Goal: Task Accomplishment & Management: Manage account settings

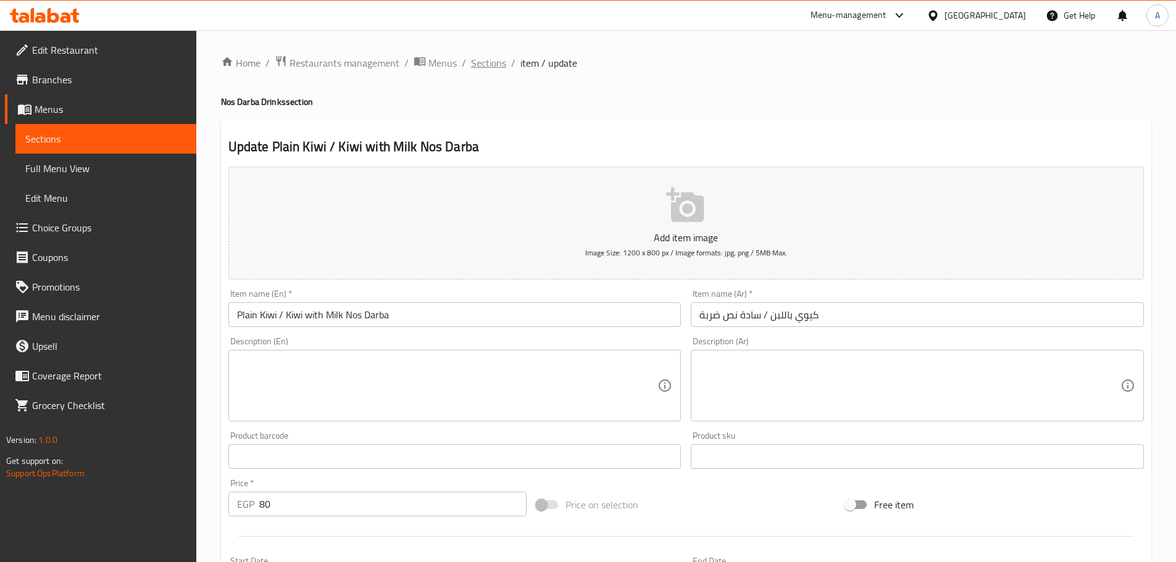
click at [492, 69] on span "Sections" at bounding box center [488, 63] width 35 height 15
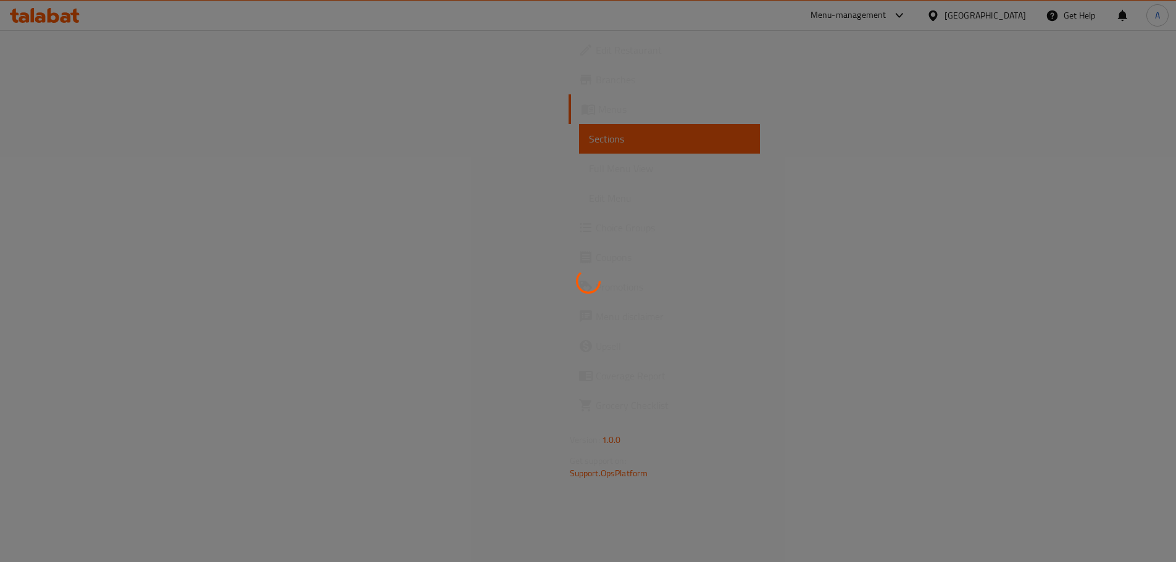
click at [589, 166] on span "Full Menu View" at bounding box center [669, 168] width 161 height 15
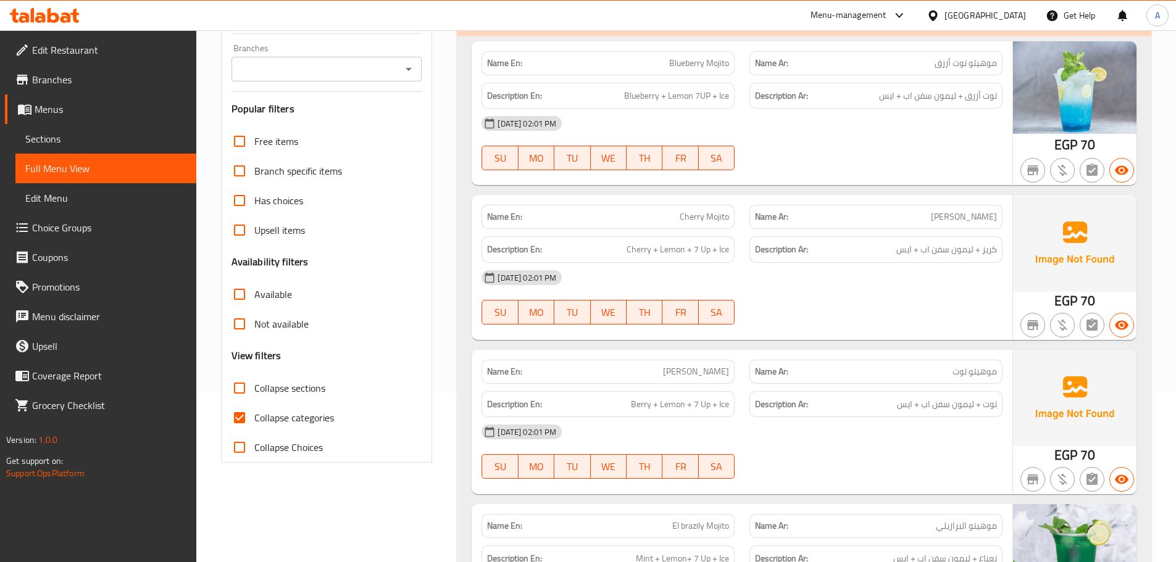
scroll to position [247, 0]
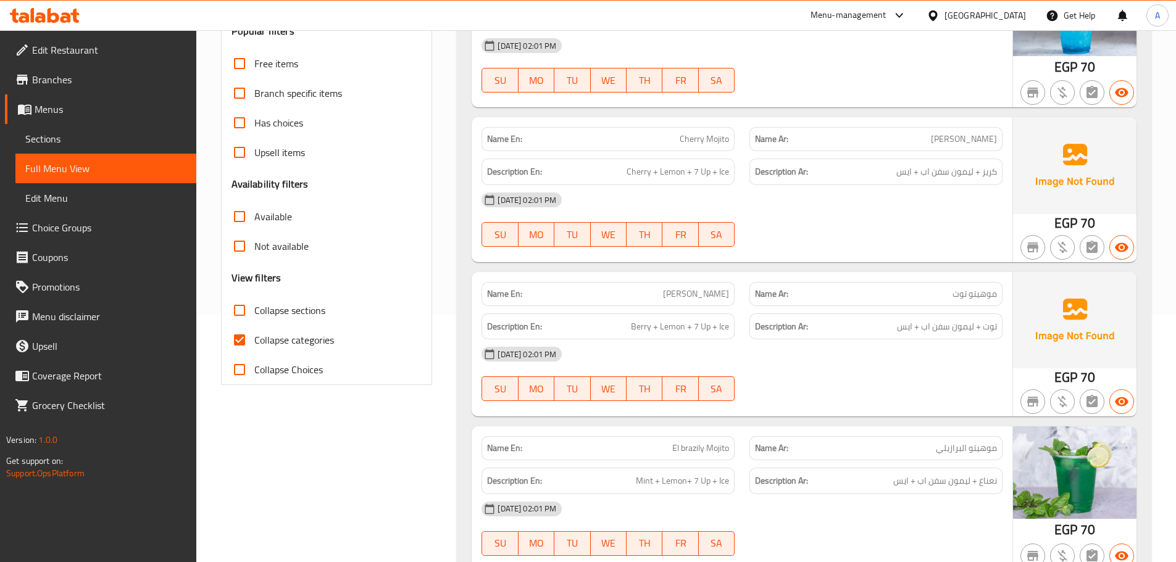
click at [246, 305] on input "Collapse sections" at bounding box center [240, 311] width 30 height 30
checkbox input "true"
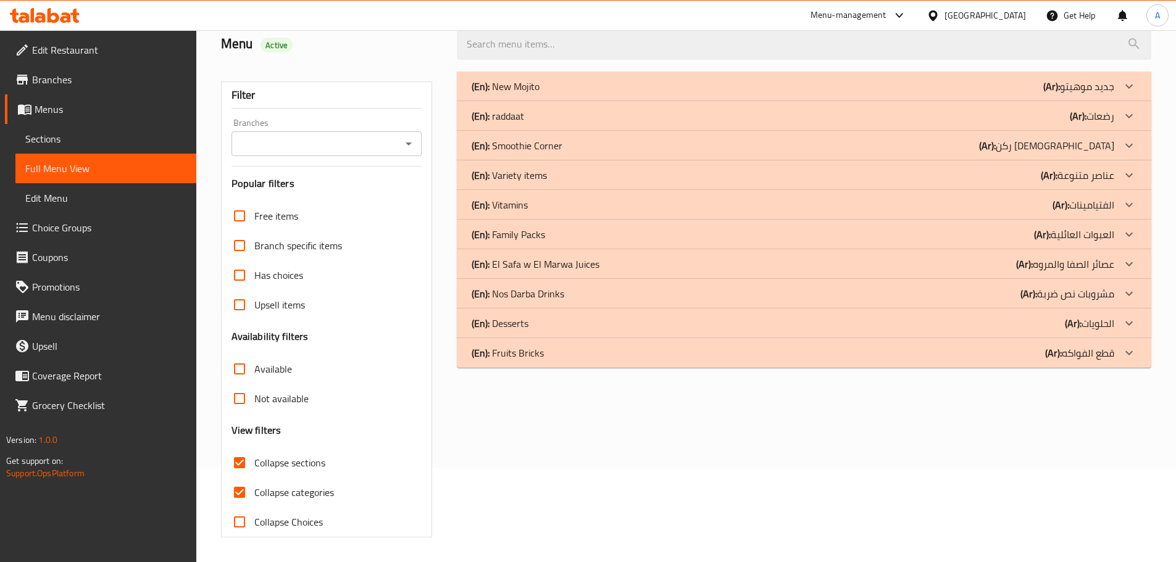
scroll to position [0, 0]
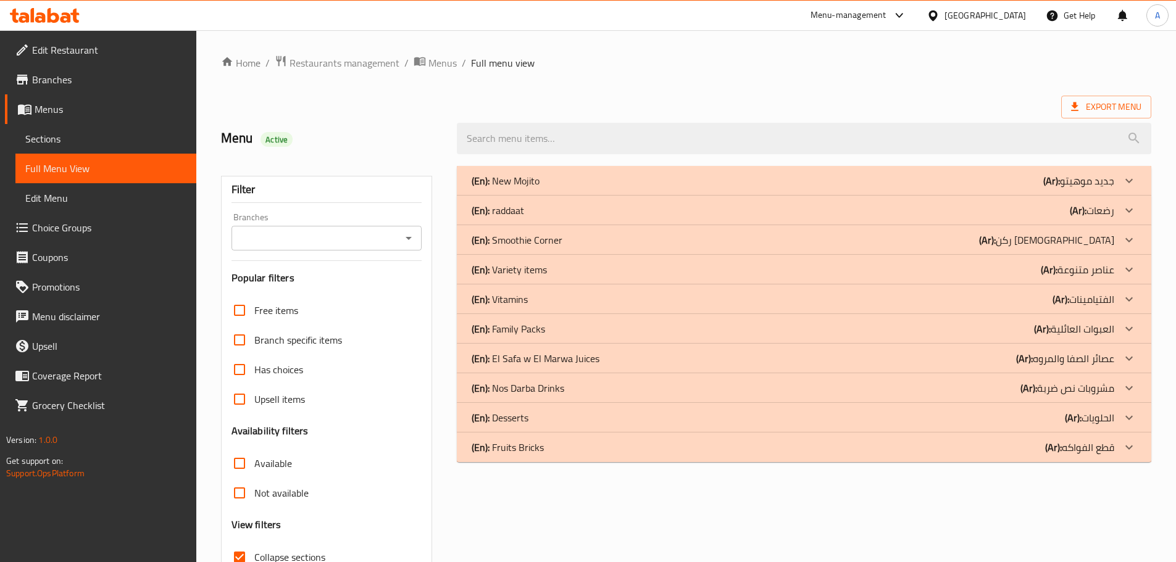
drag, startPoint x: 555, startPoint y: 335, endPoint x: 569, endPoint y: 278, distance: 58.5
click at [555, 336] on div "(En): Family Packs (Ar): العبوات العائلية" at bounding box center [792, 329] width 642 height 15
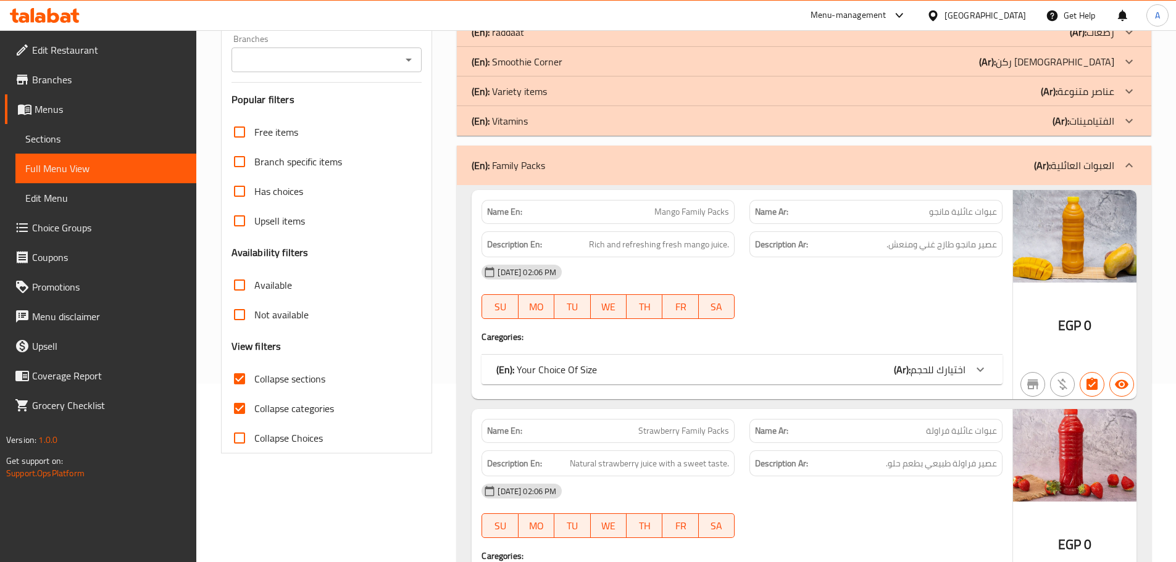
scroll to position [247, 0]
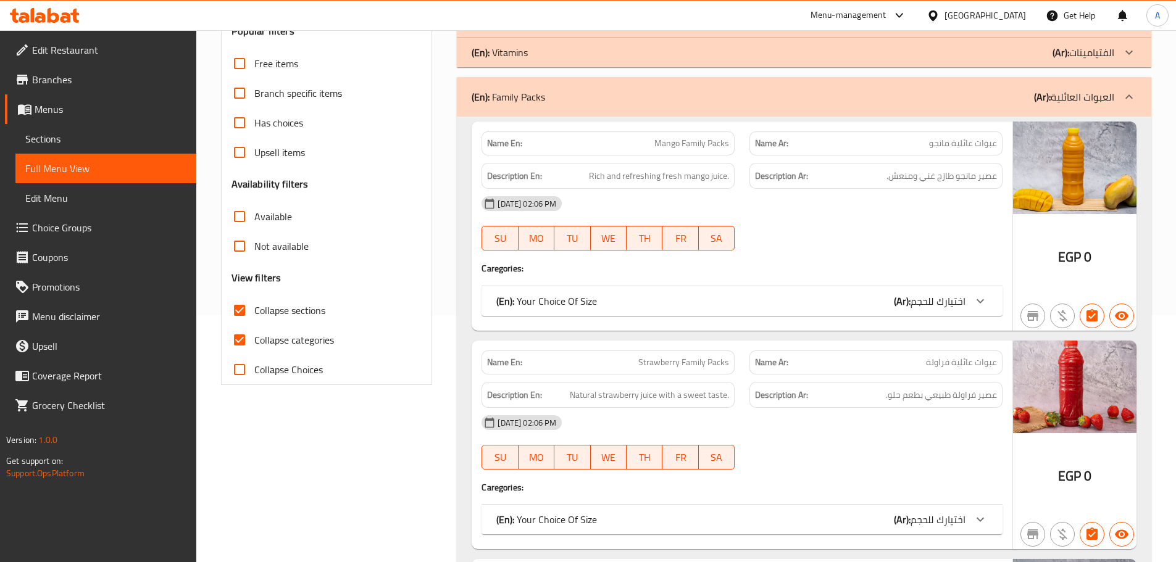
click at [248, 338] on input "Collapse categories" at bounding box center [240, 340] width 30 height 30
checkbox input "false"
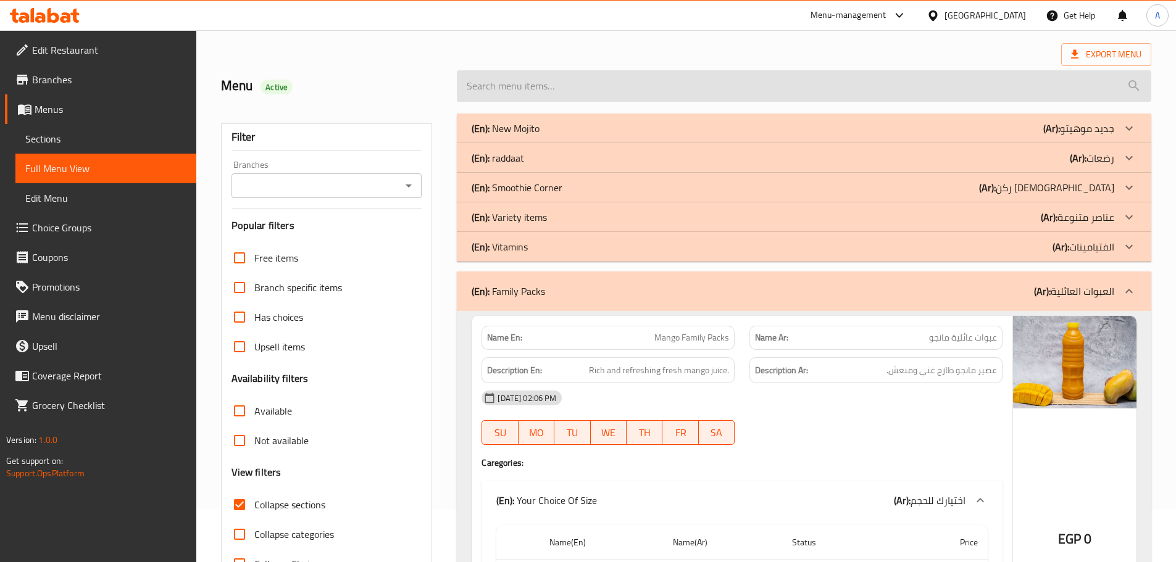
scroll to position [0, 0]
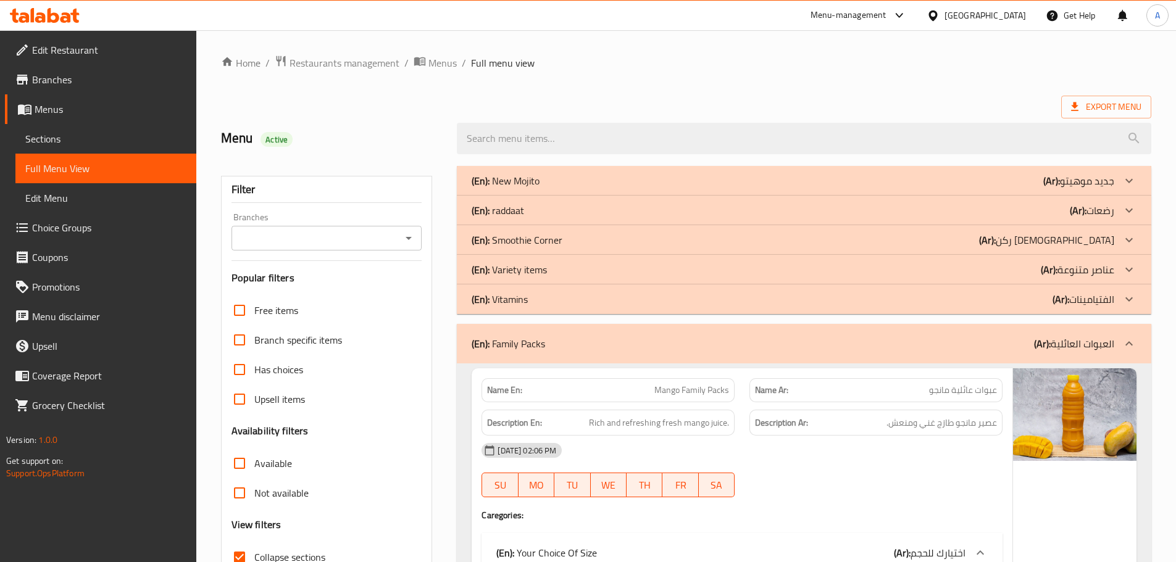
click at [1018, 340] on div "(En): Family Packs (Ar): العبوات العائلية" at bounding box center [792, 343] width 642 height 15
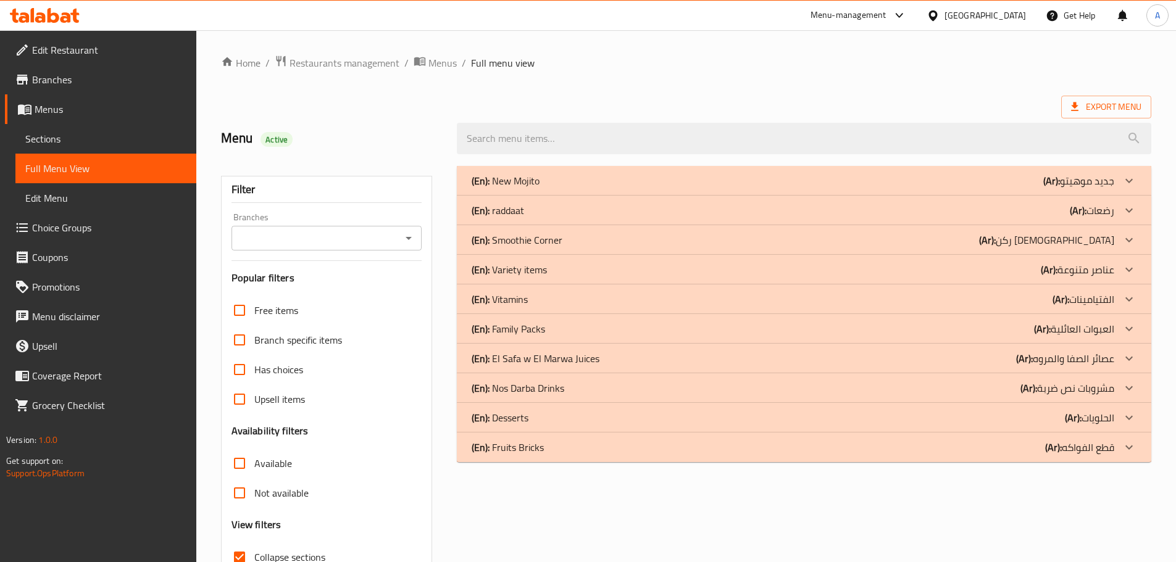
click at [61, 135] on span "Sections" at bounding box center [105, 138] width 161 height 15
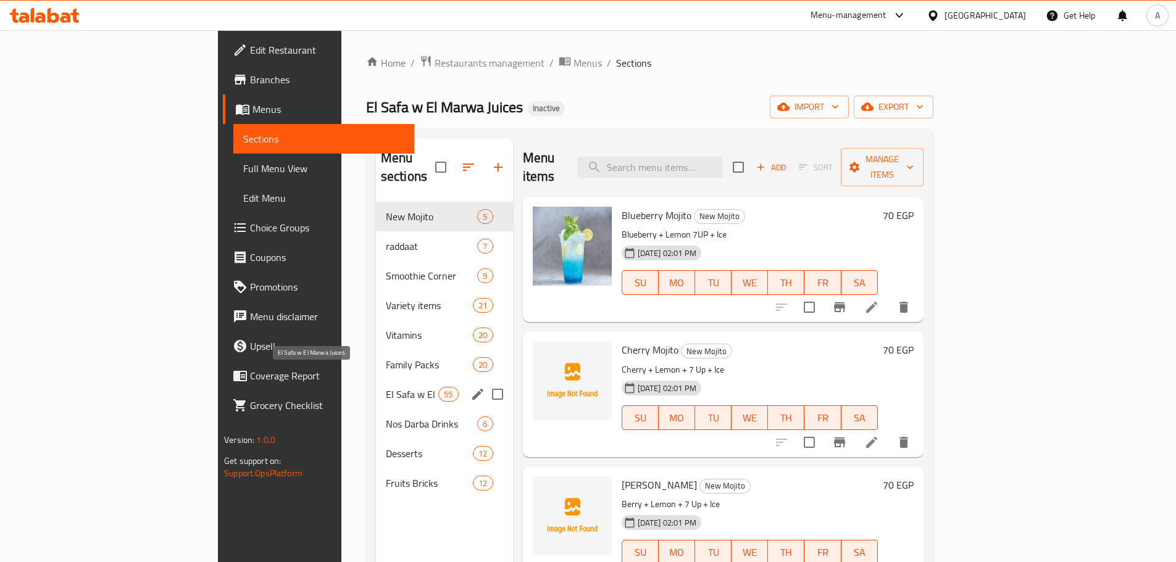
click at [386, 387] on span "El Safa w El Marwa Juices" at bounding box center [412, 394] width 52 height 15
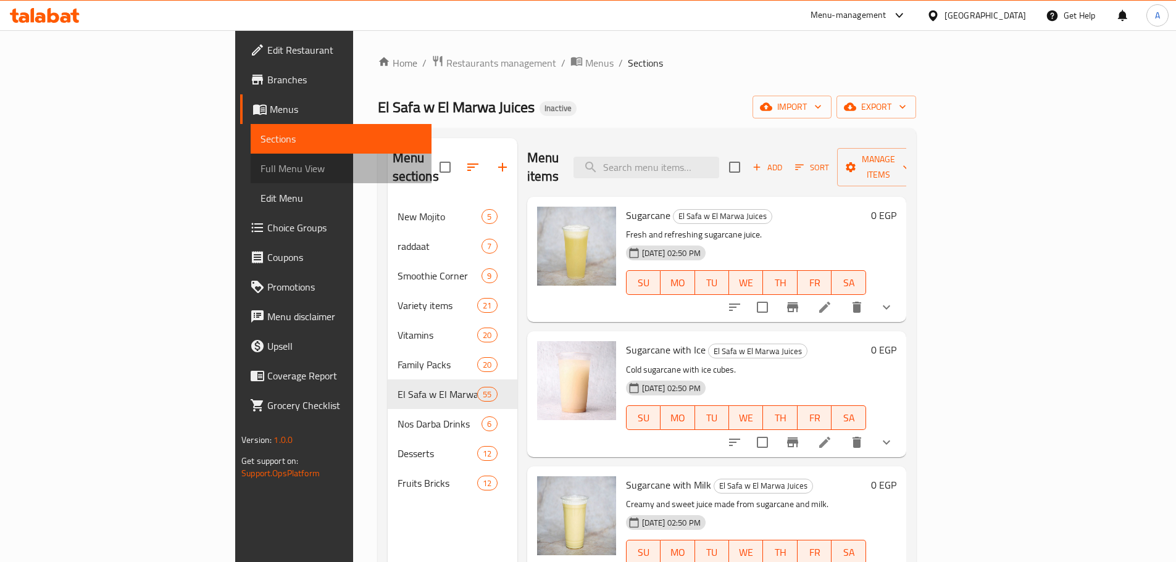
drag, startPoint x: 162, startPoint y: 156, endPoint x: 436, endPoint y: 11, distance: 310.0
click at [251, 156] on link "Full Menu View" at bounding box center [341, 169] width 181 height 30
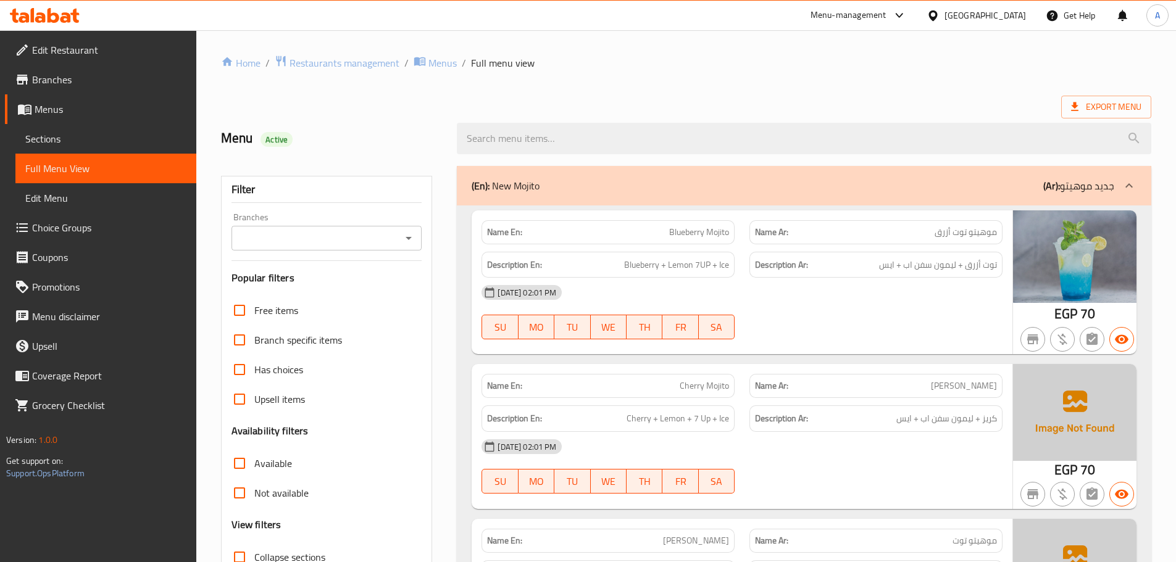
scroll to position [62, 0]
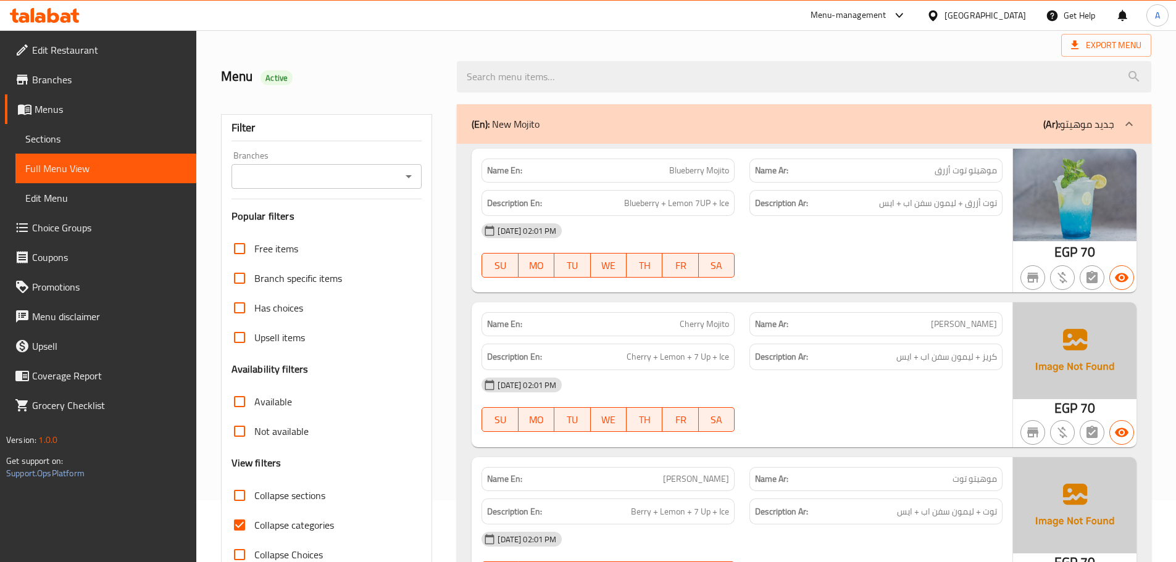
click at [243, 492] on input "Collapse sections" at bounding box center [240, 496] width 30 height 30
checkbox input "true"
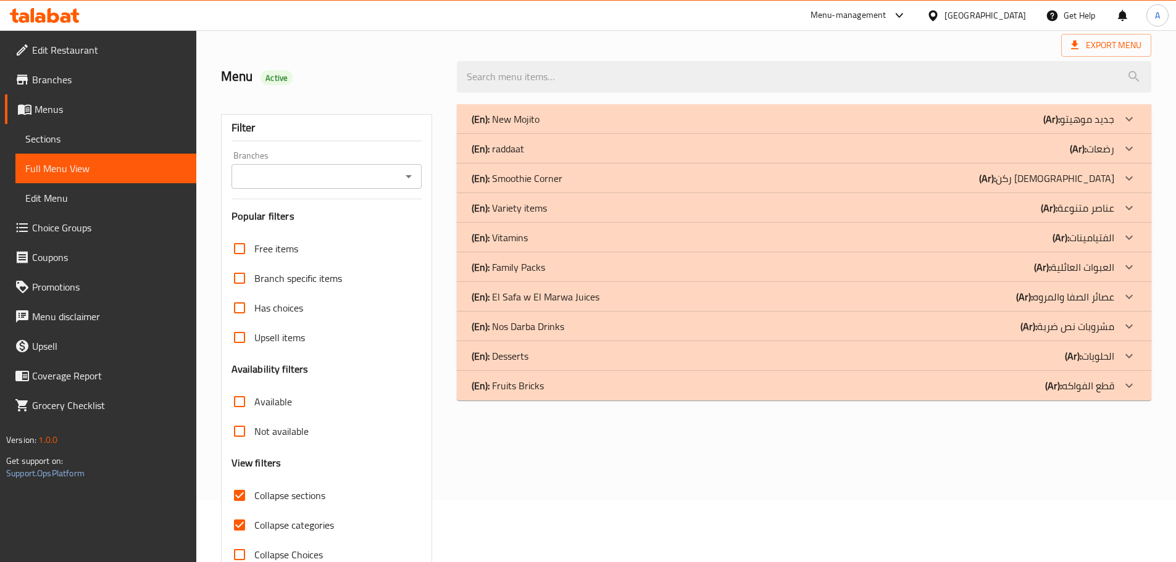
click at [568, 296] on p "(En): El Safa w El Marwa Juices" at bounding box center [535, 296] width 128 height 15
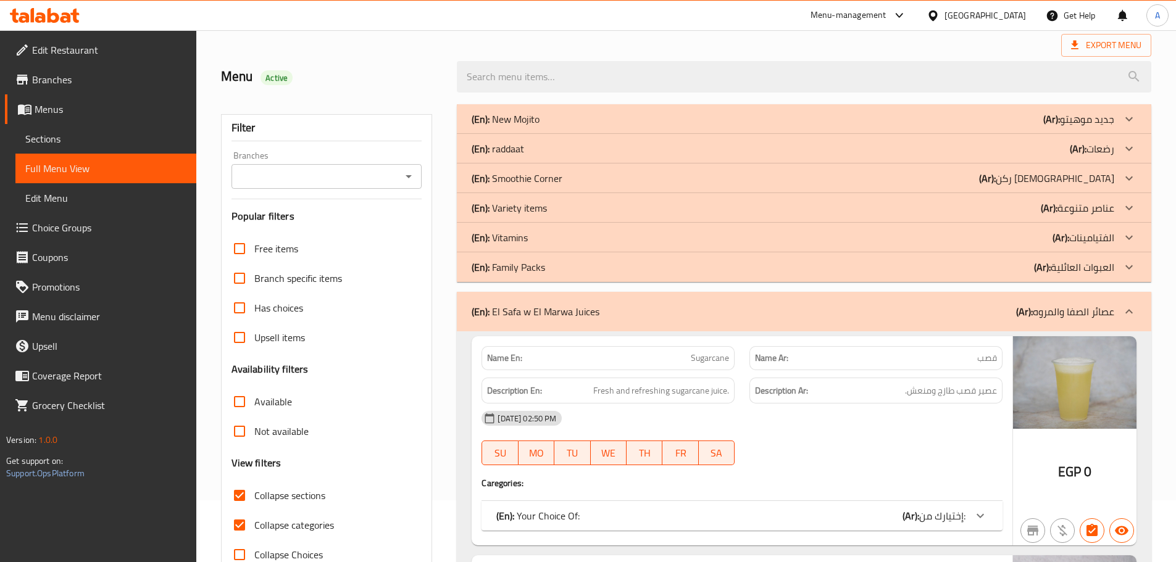
scroll to position [123, 0]
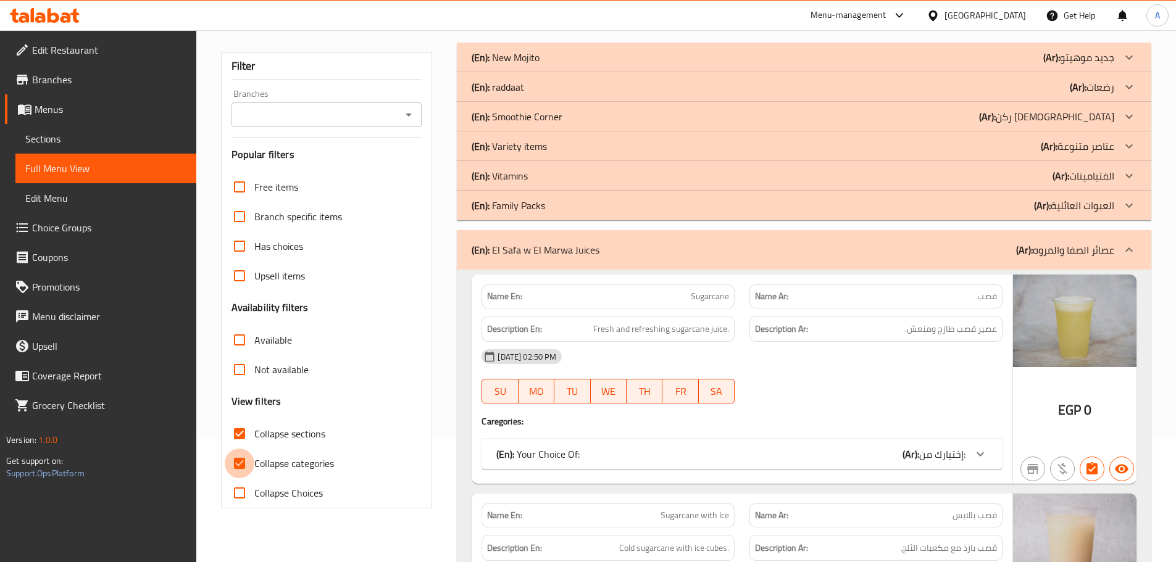
drag, startPoint x: 238, startPoint y: 460, endPoint x: 486, endPoint y: 331, distance: 280.4
click at [237, 460] on input "Collapse categories" at bounding box center [240, 464] width 30 height 30
checkbox input "false"
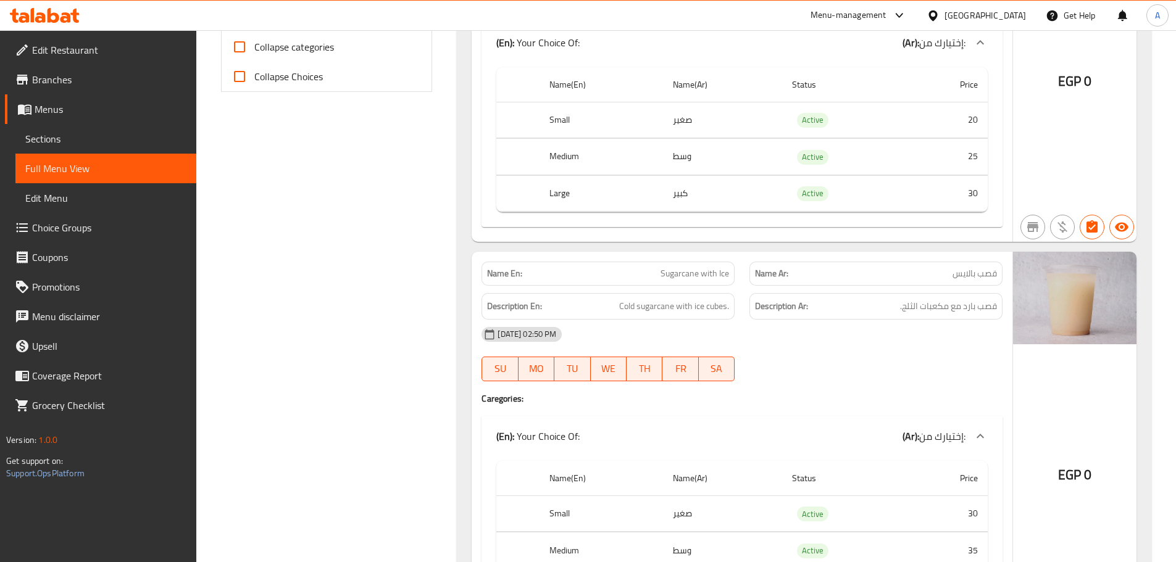
scroll to position [196, 0]
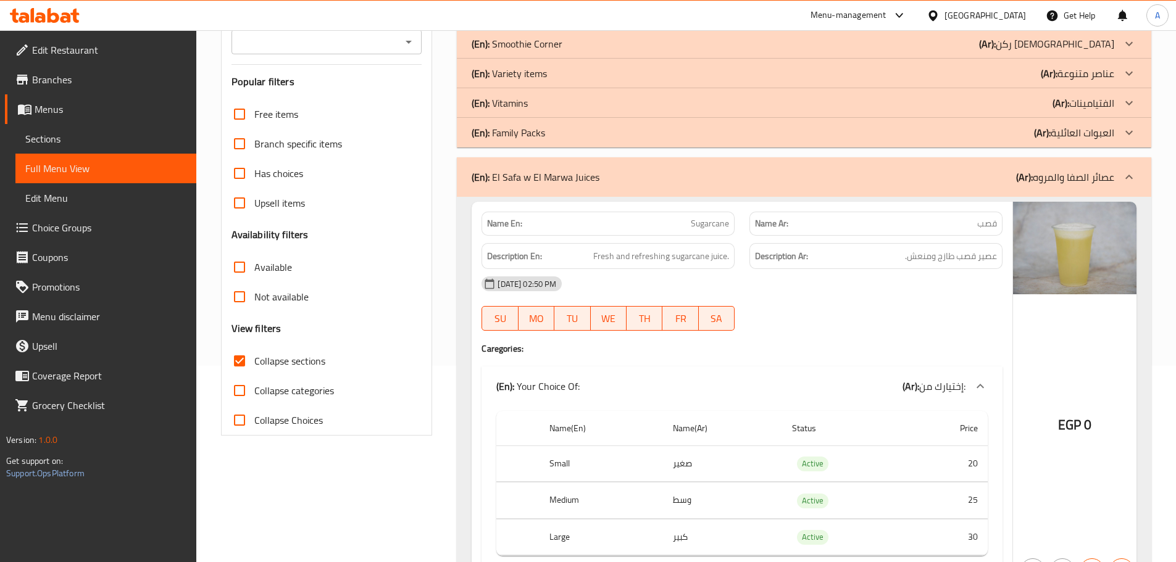
click at [1114, 166] on div "(En): El Safa w El Marwa Juices (Ar): عصائر الصفا والمروه" at bounding box center [804, 176] width 694 height 39
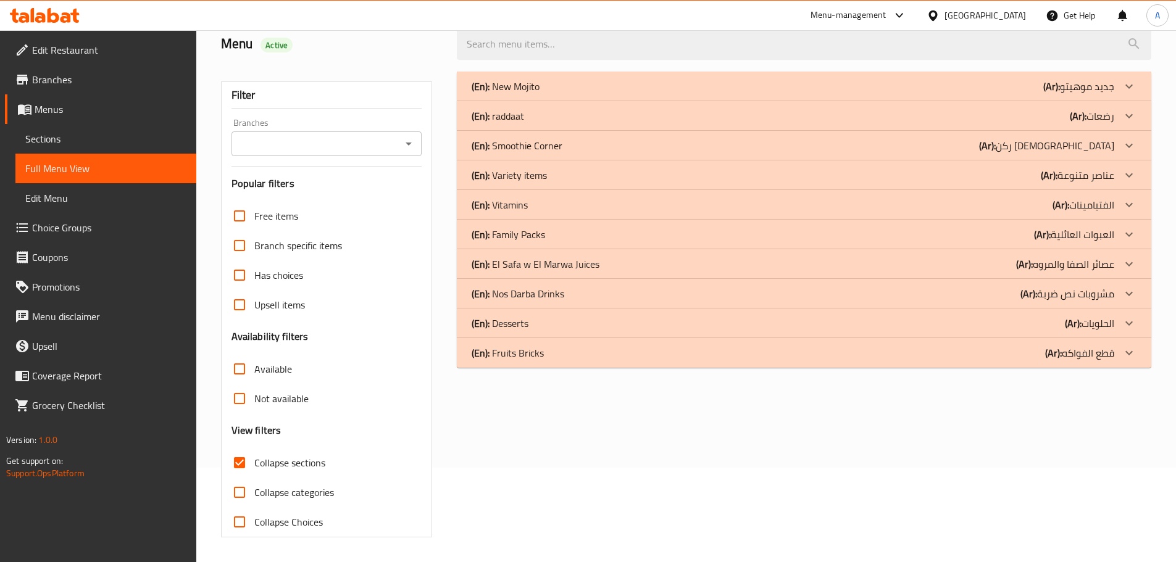
scroll to position [94, 0]
click at [98, 144] on span "Sections" at bounding box center [105, 138] width 161 height 15
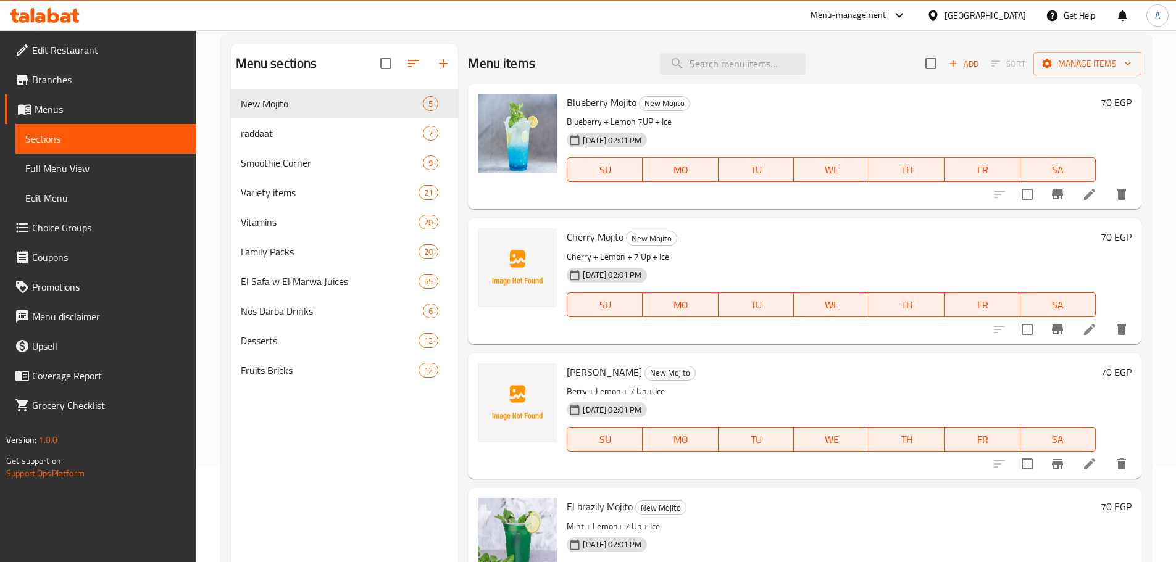
drag, startPoint x: 720, startPoint y: 75, endPoint x: 718, endPoint y: 67, distance: 7.5
click at [720, 72] on div "Menu items Add Sort Manage items" at bounding box center [804, 64] width 673 height 40
click at [718, 67] on input "search" at bounding box center [733, 64] width 146 height 22
paste input "مانجو بالايس"
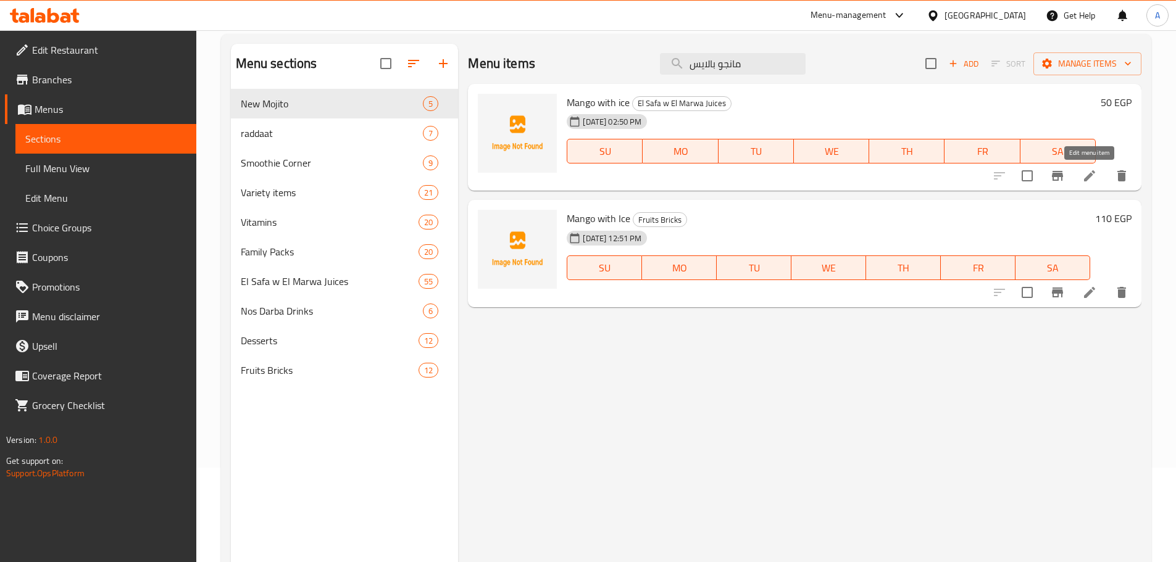
type input "مانجو بالايس"
click at [1092, 180] on icon at bounding box center [1089, 175] width 15 height 15
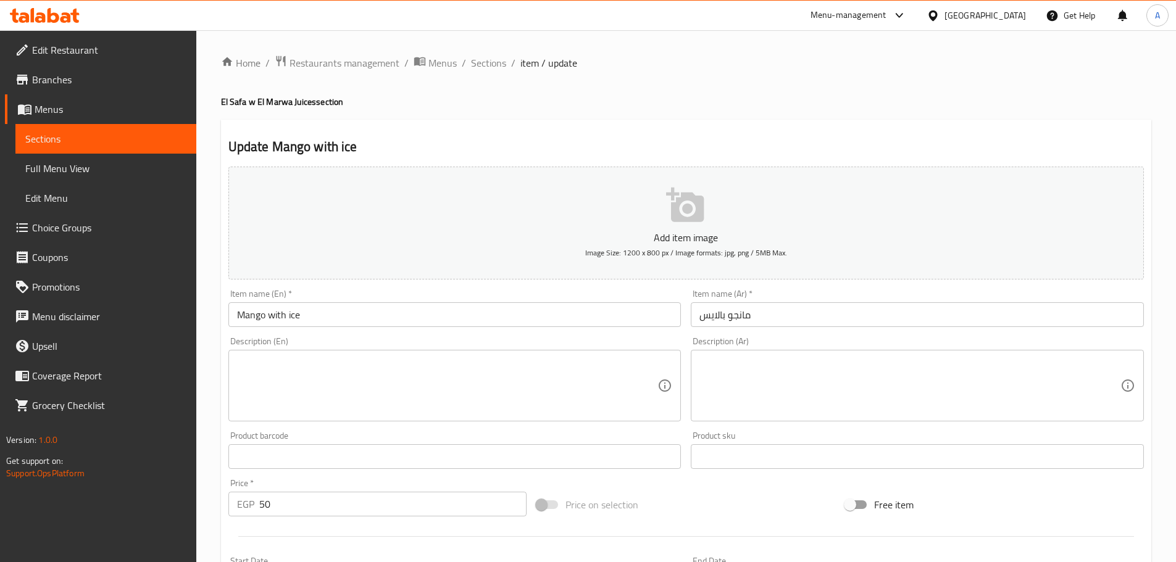
drag, startPoint x: 483, startPoint y: 64, endPoint x: 669, endPoint y: 123, distance: 195.6
click at [483, 64] on span "Sections" at bounding box center [488, 63] width 35 height 15
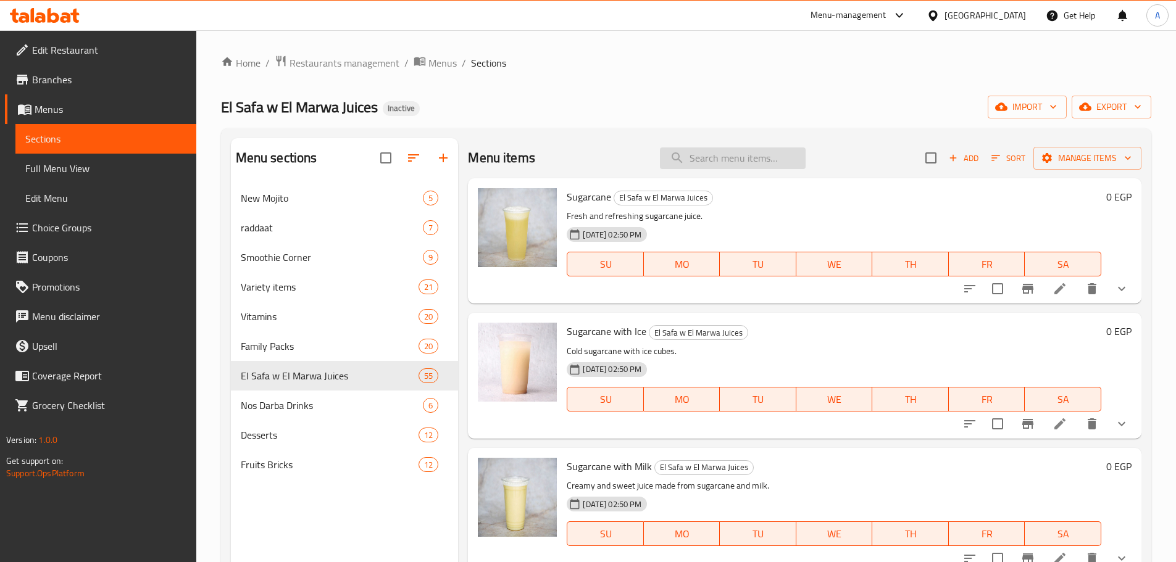
click at [695, 157] on input "search" at bounding box center [733, 158] width 146 height 22
paste input "Vitamin C"
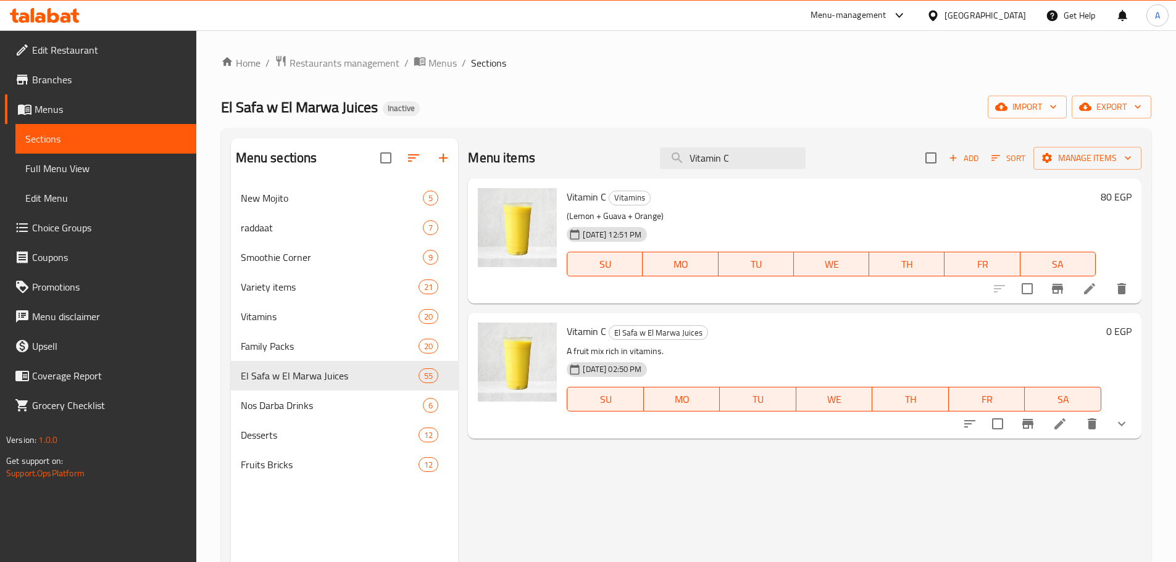
click at [1121, 424] on icon "show more" at bounding box center [1121, 424] width 15 height 15
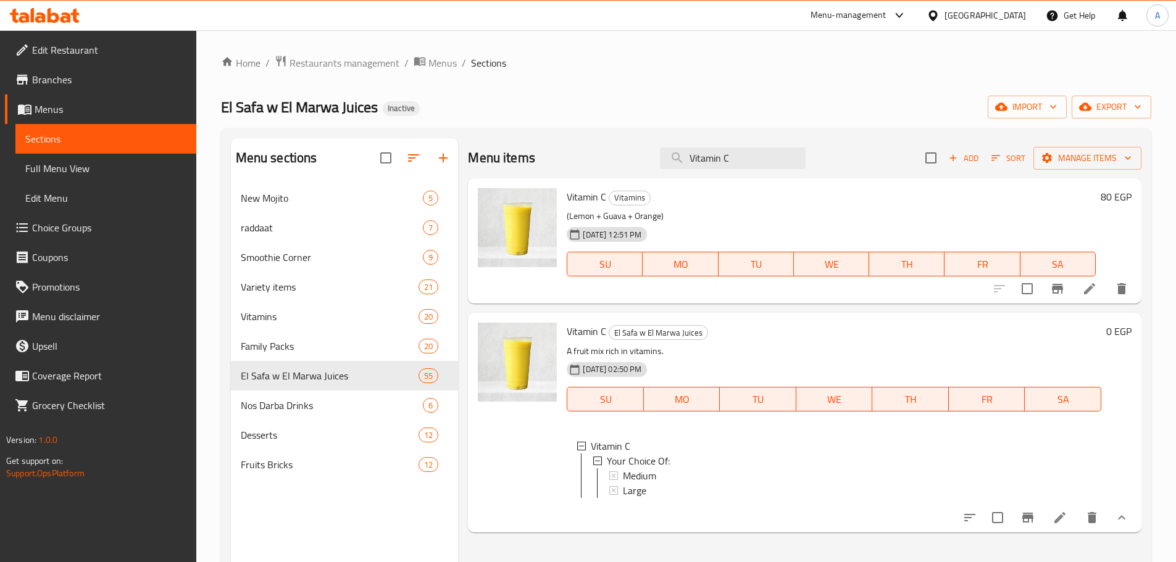
click at [584, 199] on span "Vitamin C" at bounding box center [586, 197] width 39 height 19
drag, startPoint x: 607, startPoint y: 195, endPoint x: 565, endPoint y: 194, distance: 42.6
click at [565, 194] on div "Vitamin C Vitamins (Lemon + Guava + Orange) [DATE] 12:51 PM SU MO TU WE TH FR SA" at bounding box center [831, 240] width 539 height 115
copy span "Vitamin C"
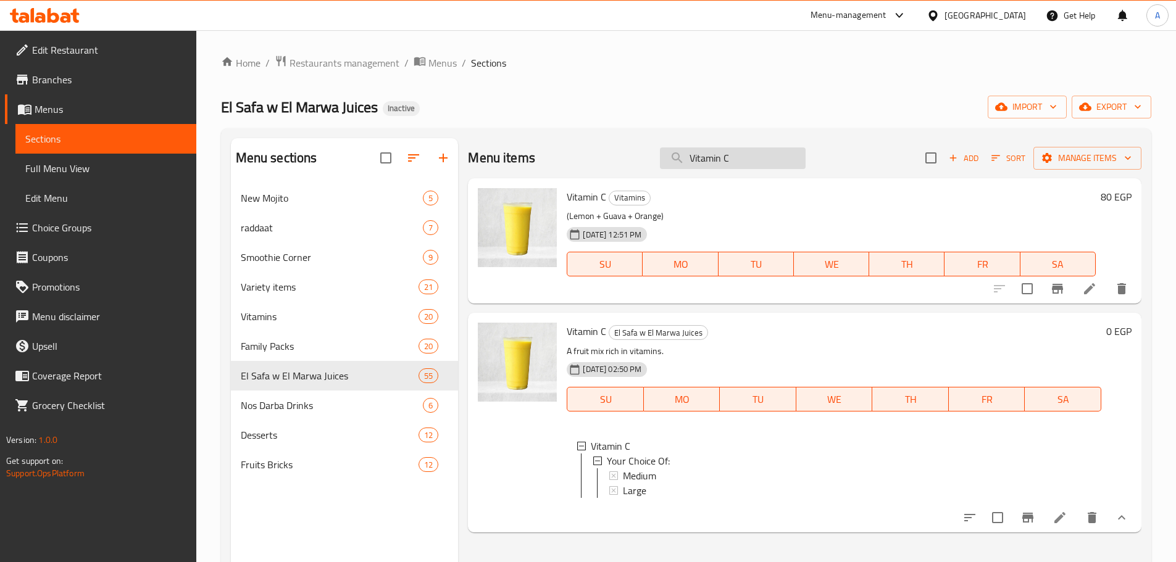
click at [754, 159] on input "Vitamin C" at bounding box center [733, 158] width 146 height 22
type input "ل"
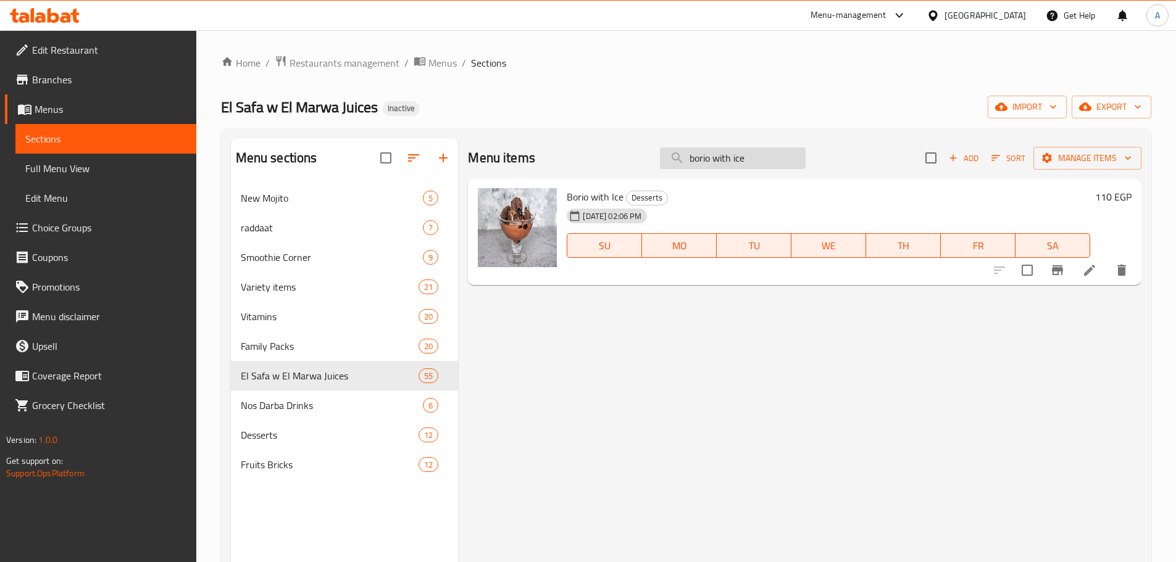
click at [716, 159] on input "borio with ice" at bounding box center [733, 158] width 146 height 22
click at [710, 159] on input "borio with ice" at bounding box center [733, 158] width 146 height 22
drag, startPoint x: 708, startPoint y: 157, endPoint x: 750, endPoint y: 157, distance: 42.0
click at [750, 157] on input "borio with ice" at bounding box center [733, 158] width 146 height 22
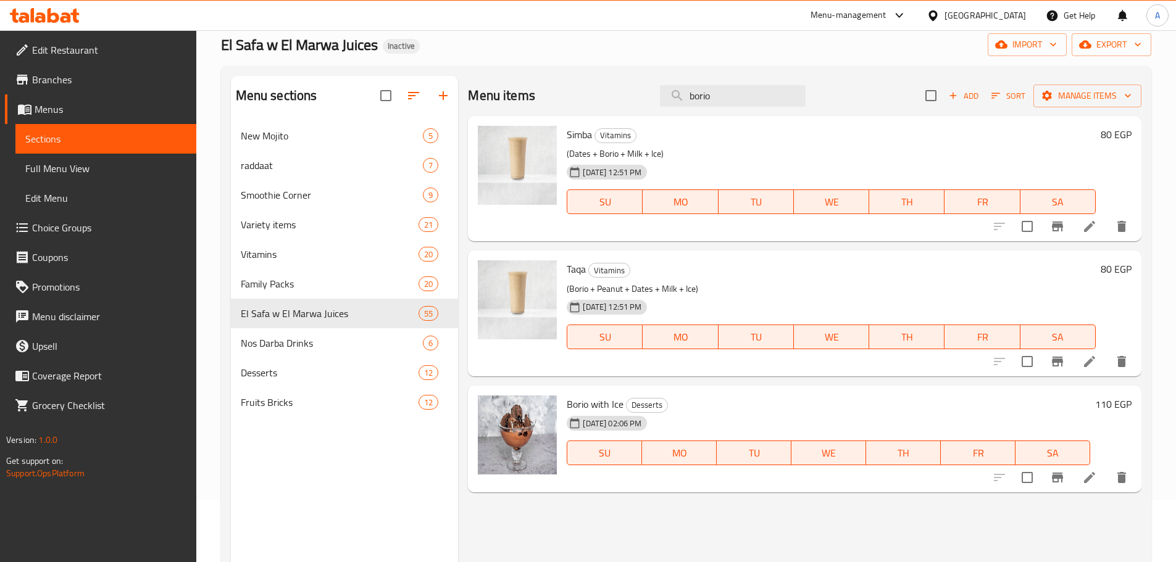
scroll to position [49, 0]
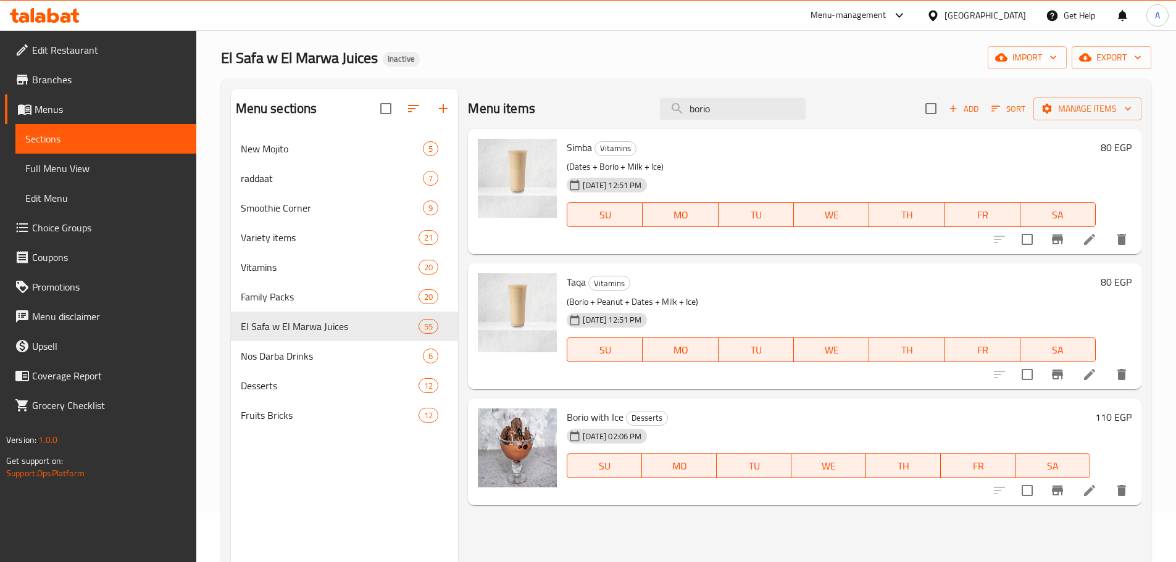
click at [752, 125] on div "Menu items borio Add Sort Manage items" at bounding box center [804, 109] width 673 height 40
drag, startPoint x: 749, startPoint y: 123, endPoint x: 735, endPoint y: 112, distance: 17.5
click at [748, 123] on div "Menu items borio Add Sort Manage items" at bounding box center [804, 109] width 673 height 40
click at [734, 111] on input "borio" at bounding box center [733, 109] width 146 height 22
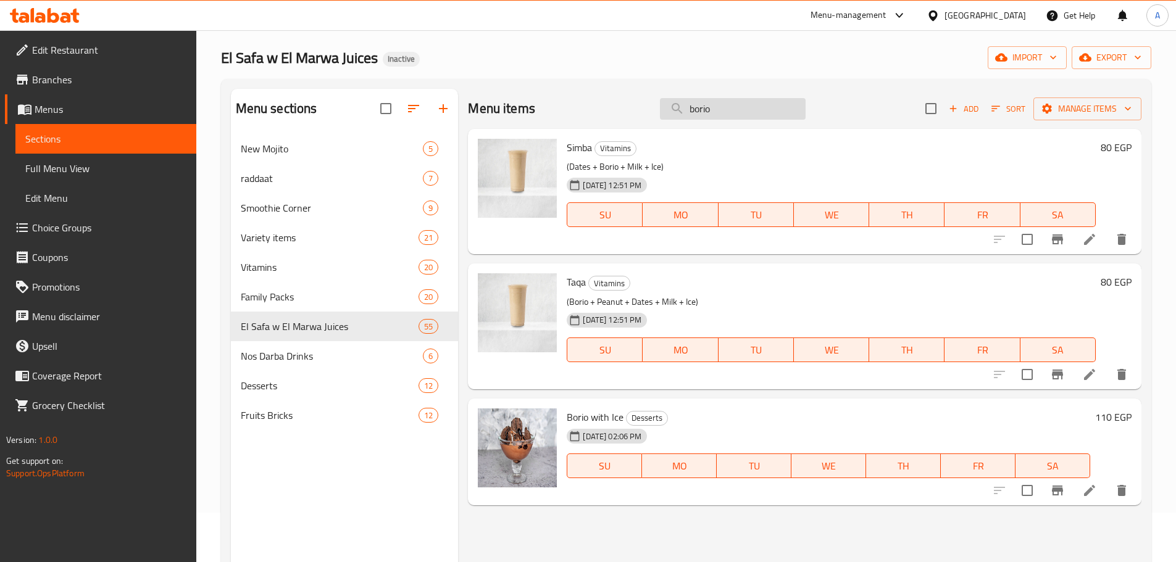
paste input "Peanut with Ice"
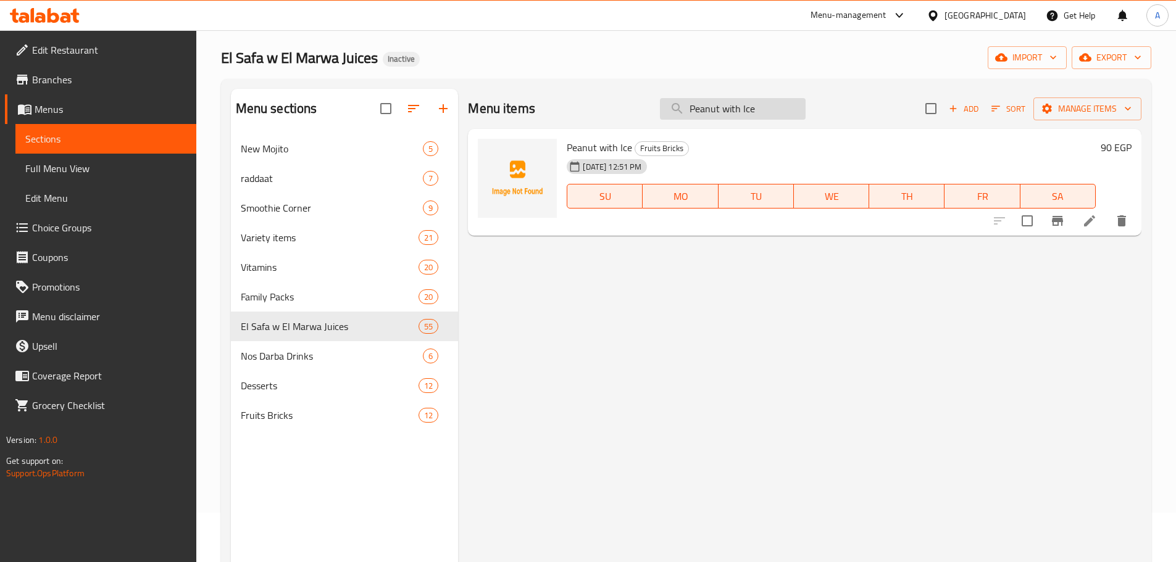
drag, startPoint x: 721, startPoint y: 109, endPoint x: 779, endPoint y: 107, distance: 58.0
click at [779, 107] on input "Peanut with Ice" at bounding box center [733, 109] width 146 height 22
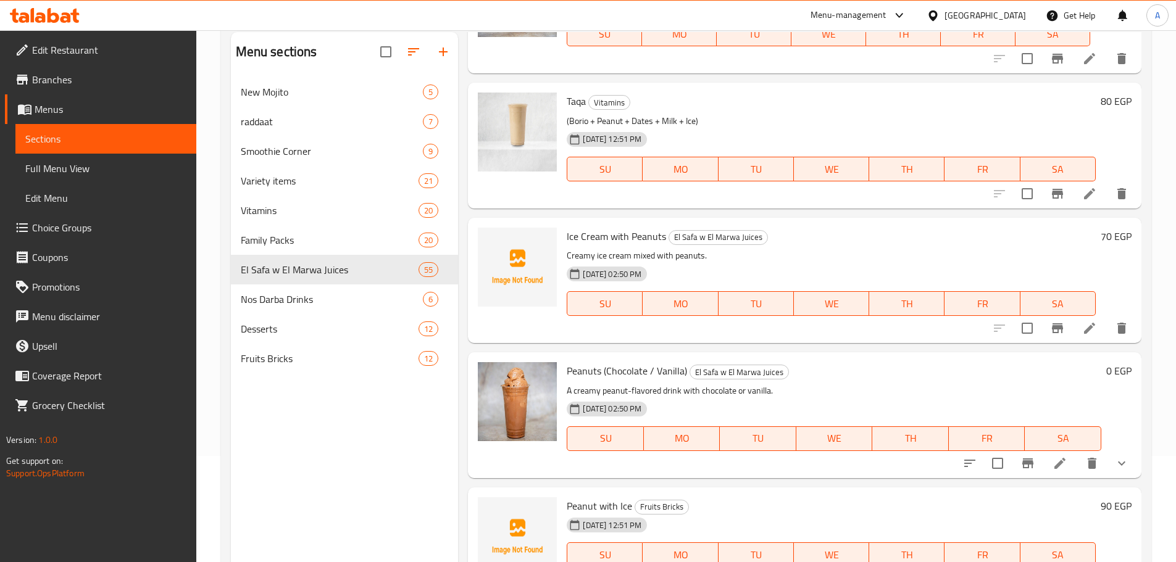
scroll to position [173, 0]
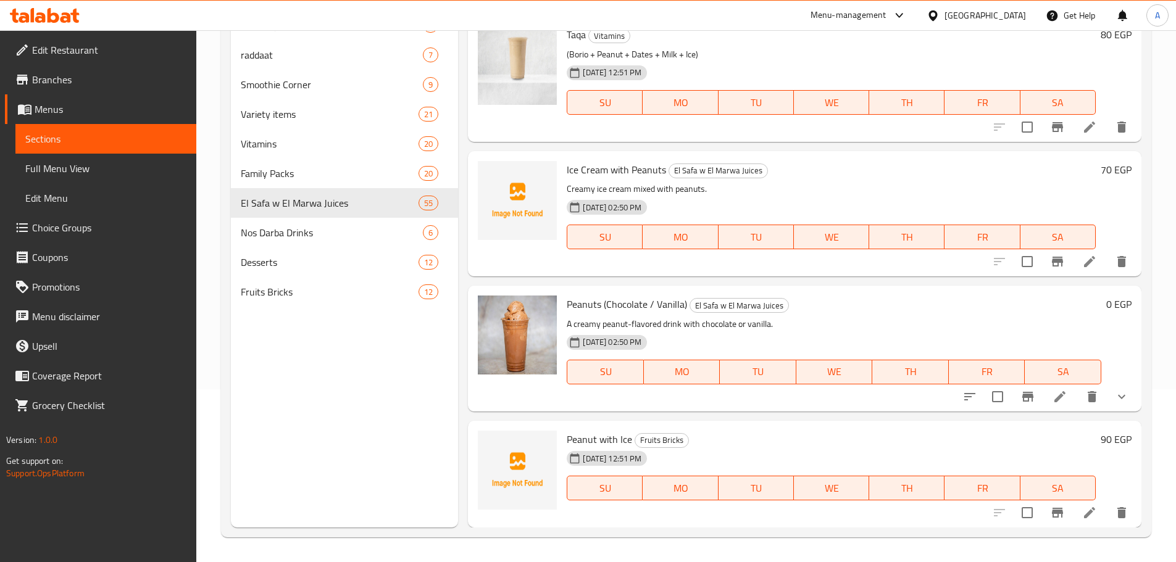
type input "Peanut"
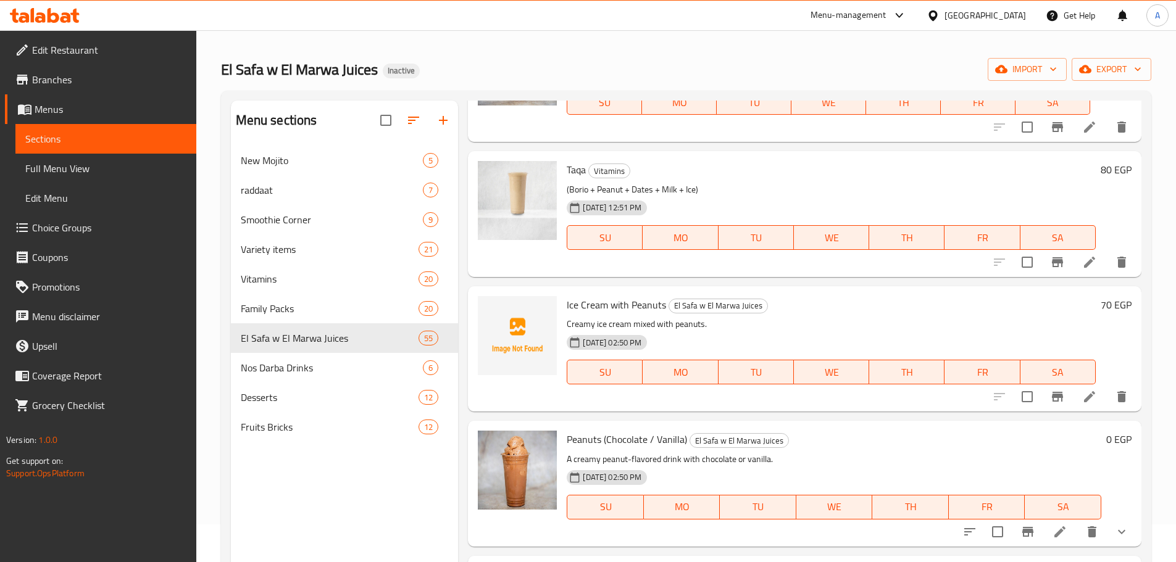
scroll to position [0, 0]
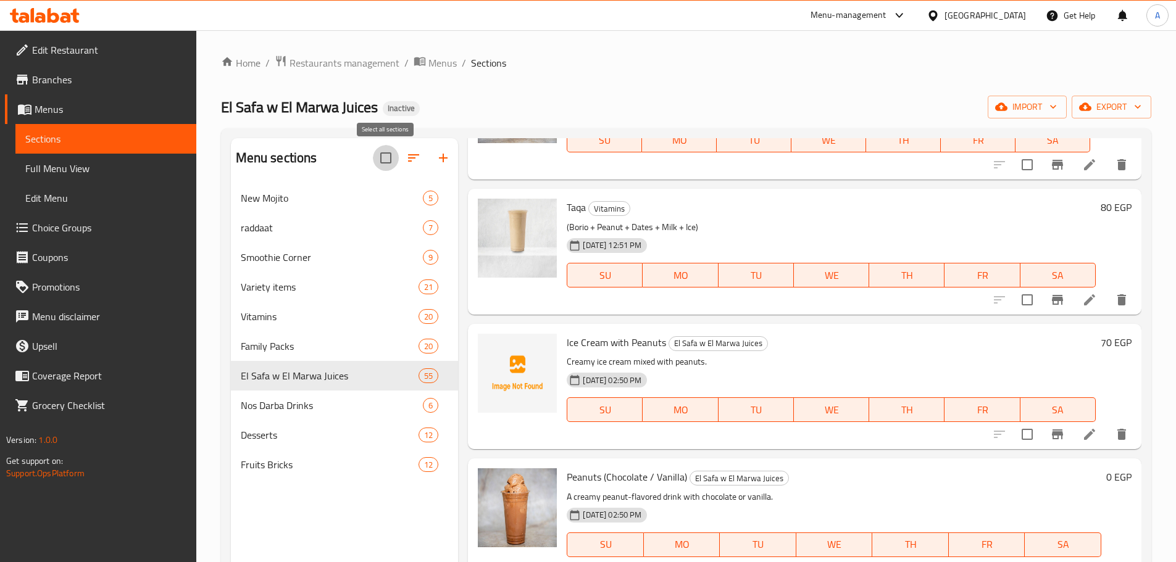
click at [373, 156] on input "checkbox" at bounding box center [386, 158] width 26 height 26
checkbox input "true"
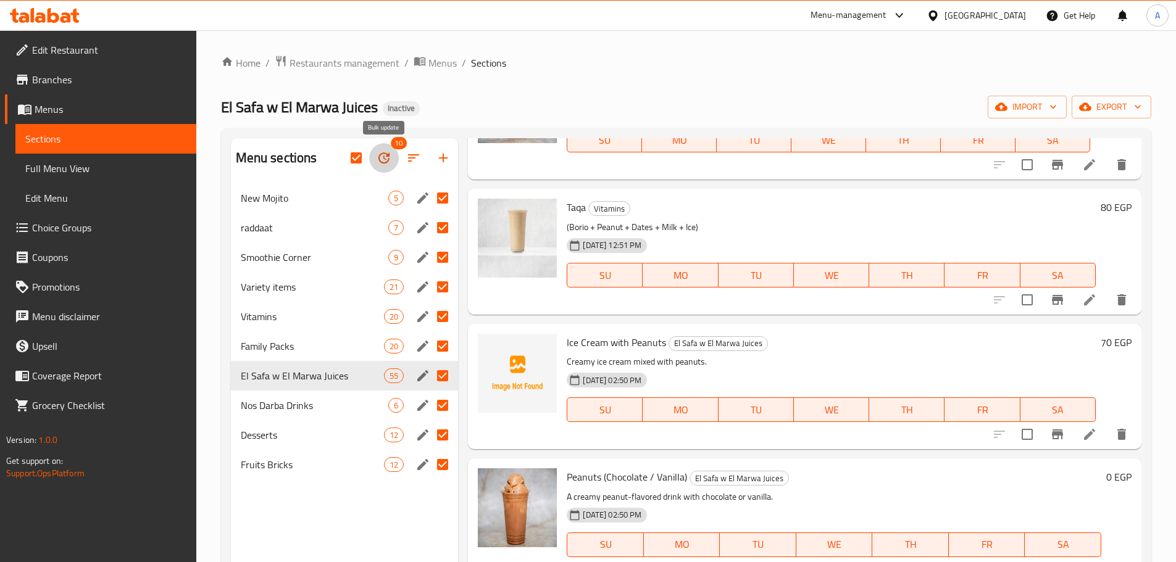
click at [384, 164] on icon "button" at bounding box center [383, 157] width 11 height 11
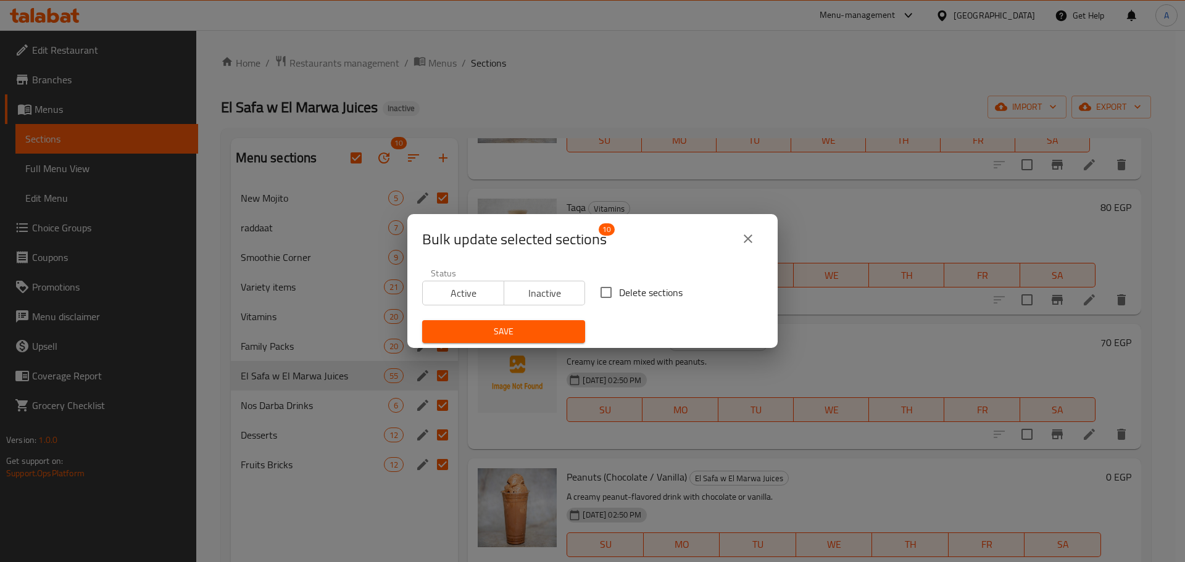
click at [626, 288] on span "Delete sections" at bounding box center [651, 292] width 64 height 15
click at [619, 288] on input "Delete sections" at bounding box center [606, 293] width 26 height 26
checkbox input "true"
click at [554, 330] on span "Save" at bounding box center [503, 331] width 143 height 15
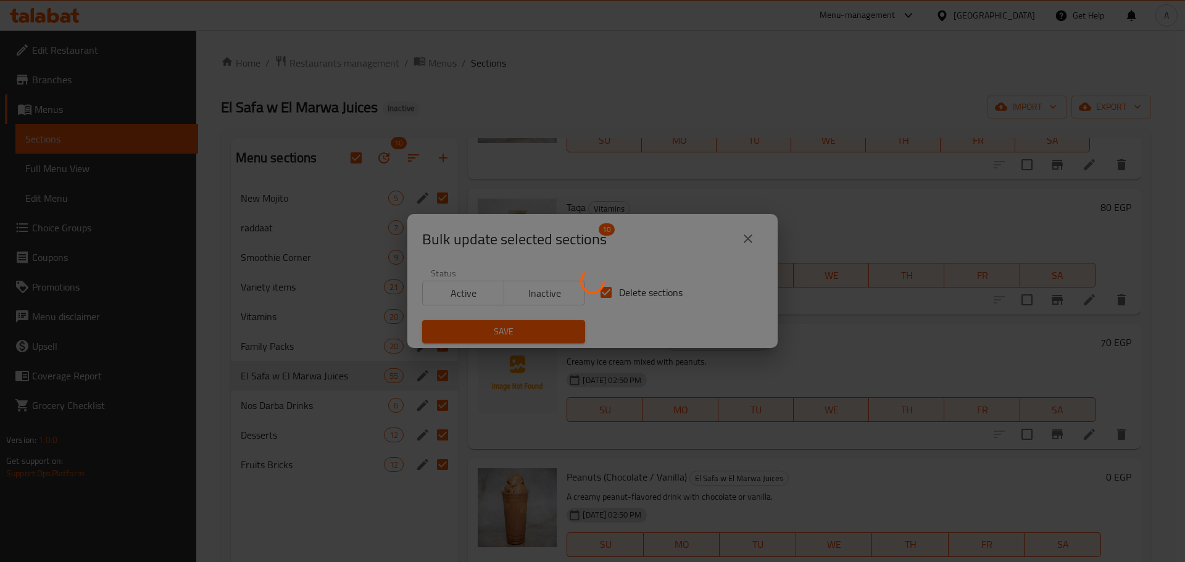
checkbox input "false"
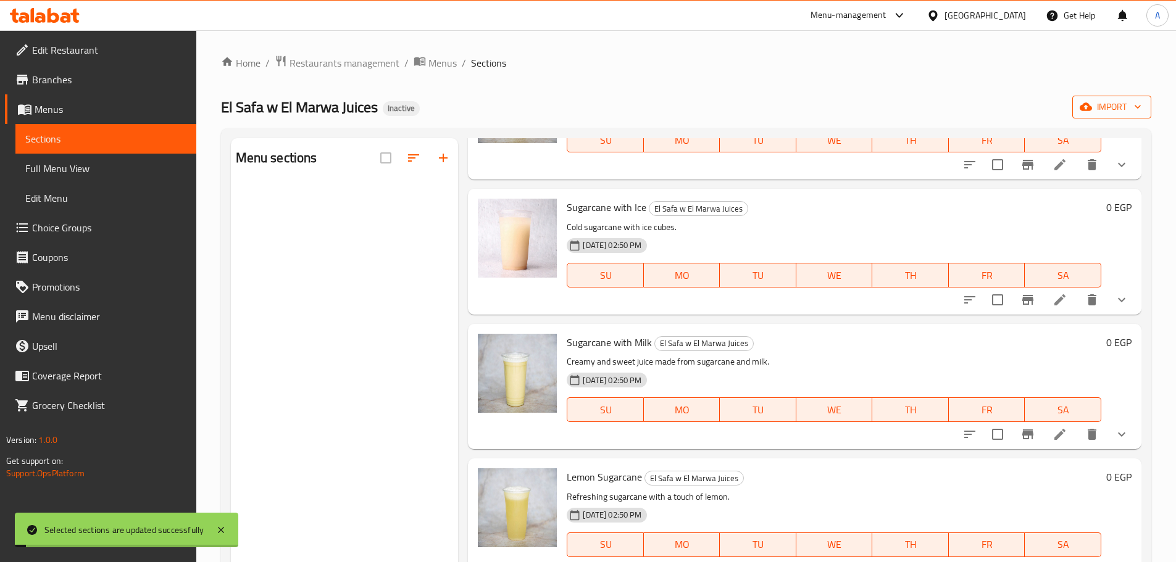
click at [1108, 109] on span "import" at bounding box center [1111, 106] width 59 height 15
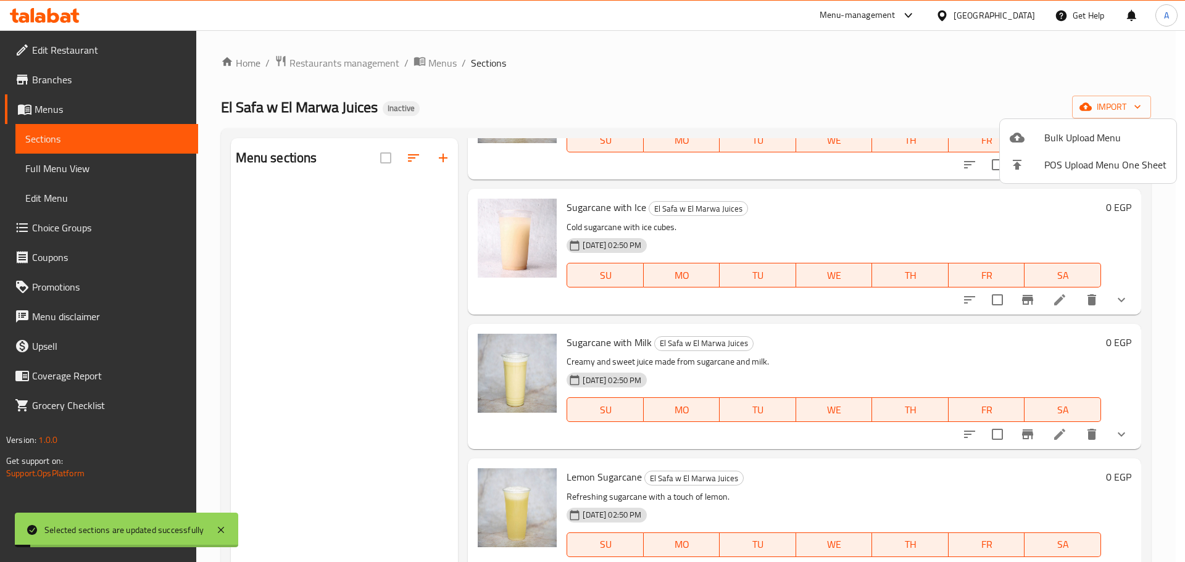
click at [1082, 128] on li "Bulk Upload Menu" at bounding box center [1088, 137] width 176 height 27
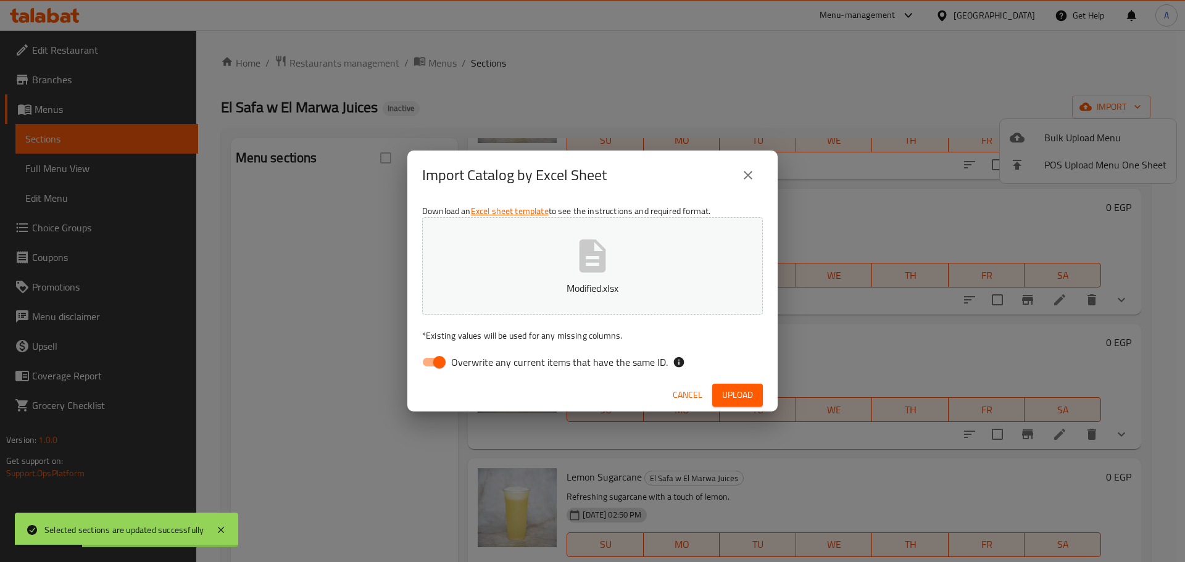
drag, startPoint x: 635, startPoint y: 359, endPoint x: 683, endPoint y: 367, distance: 48.7
click at [636, 359] on span "Overwrite any current items that have the same ID." at bounding box center [559, 362] width 217 height 15
click at [475, 359] on input "Overwrite any current items that have the same ID." at bounding box center [439, 362] width 70 height 23
checkbox input "false"
drag, startPoint x: 768, startPoint y: 398, endPoint x: 752, endPoint y: 394, distance: 16.0
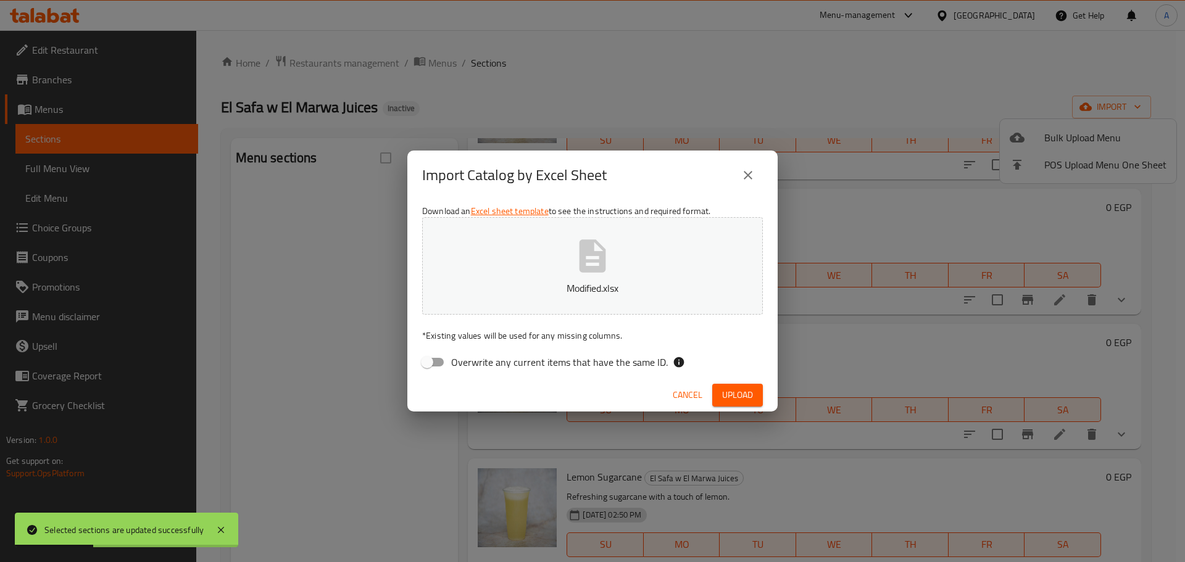
click at [766, 398] on div "Cancel Upload" at bounding box center [592, 395] width 370 height 33
click at [752, 394] on span "Upload" at bounding box center [737, 395] width 31 height 15
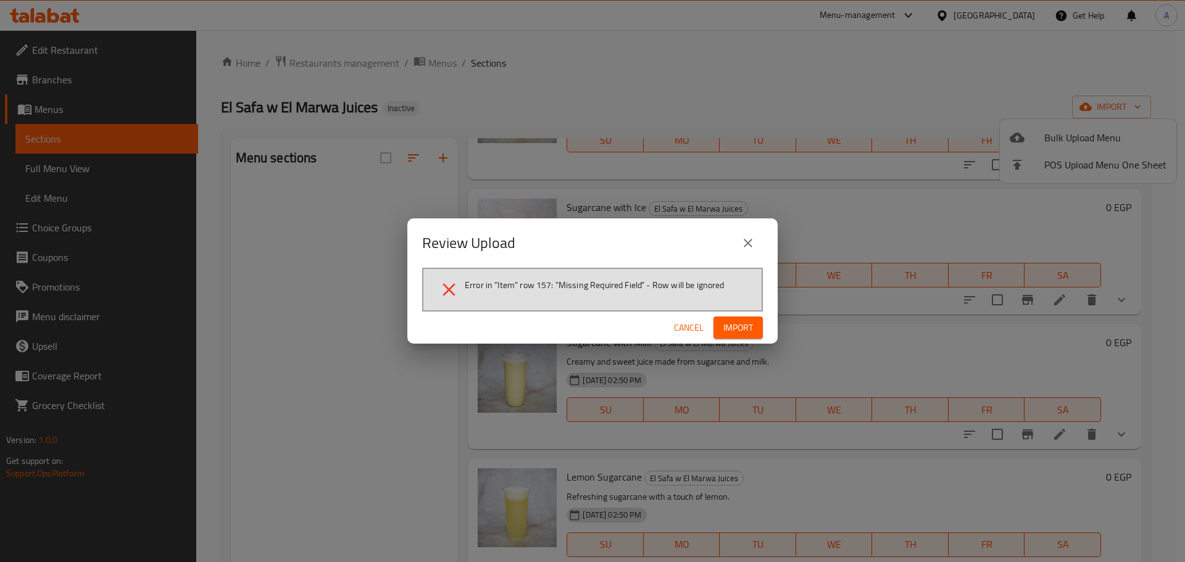
click at [732, 330] on span "Import" at bounding box center [738, 327] width 30 height 15
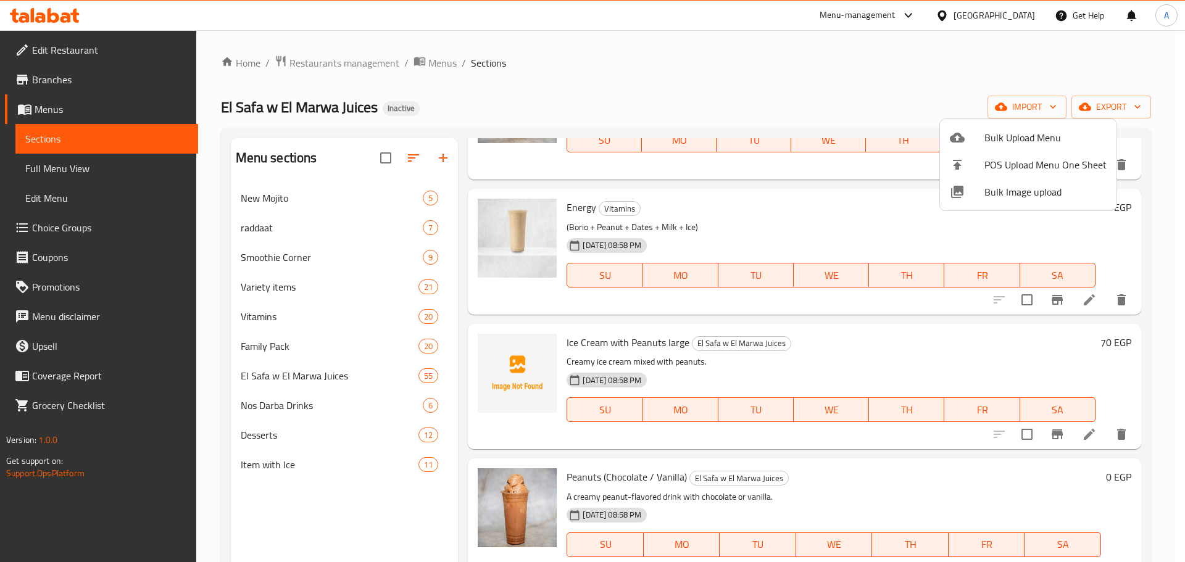
click at [286, 467] on div at bounding box center [592, 281] width 1185 height 562
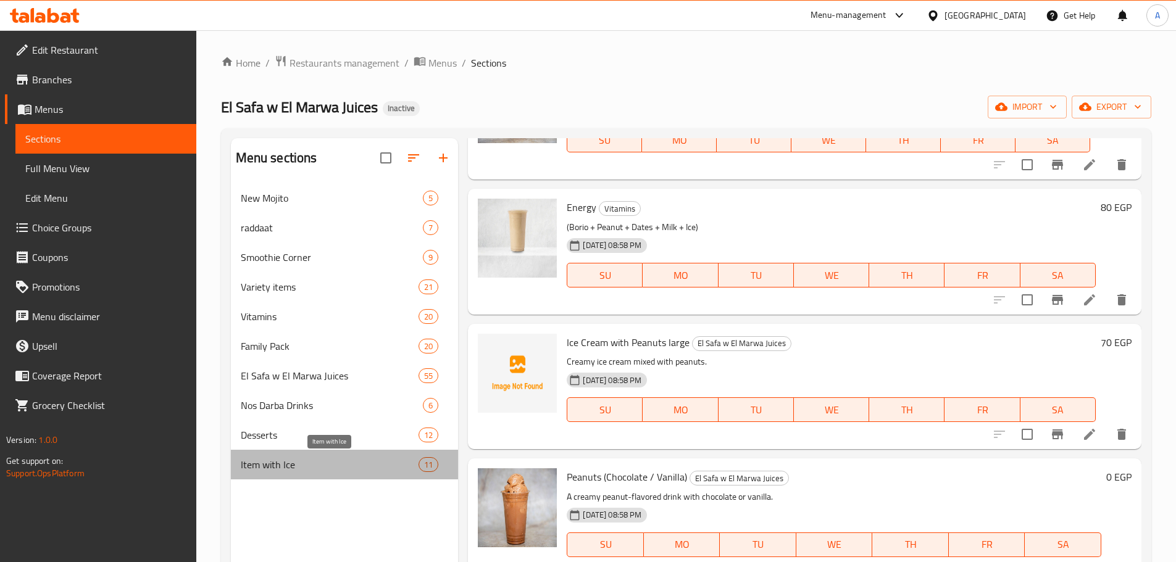
click at [286, 467] on span "Item with Ice" at bounding box center [330, 464] width 178 height 15
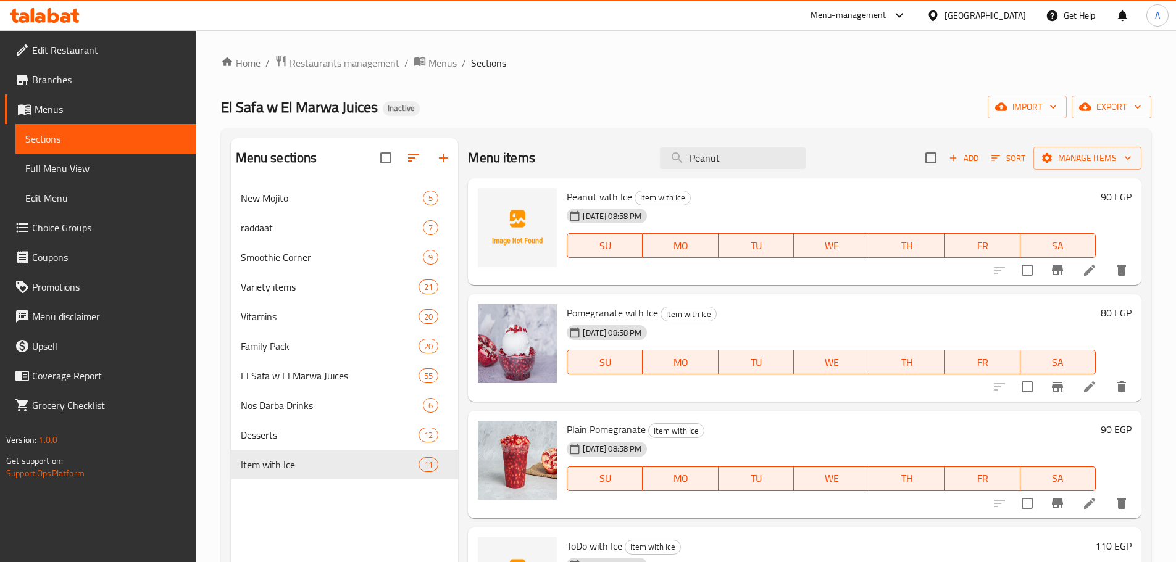
click at [1082, 265] on icon at bounding box center [1089, 270] width 15 height 15
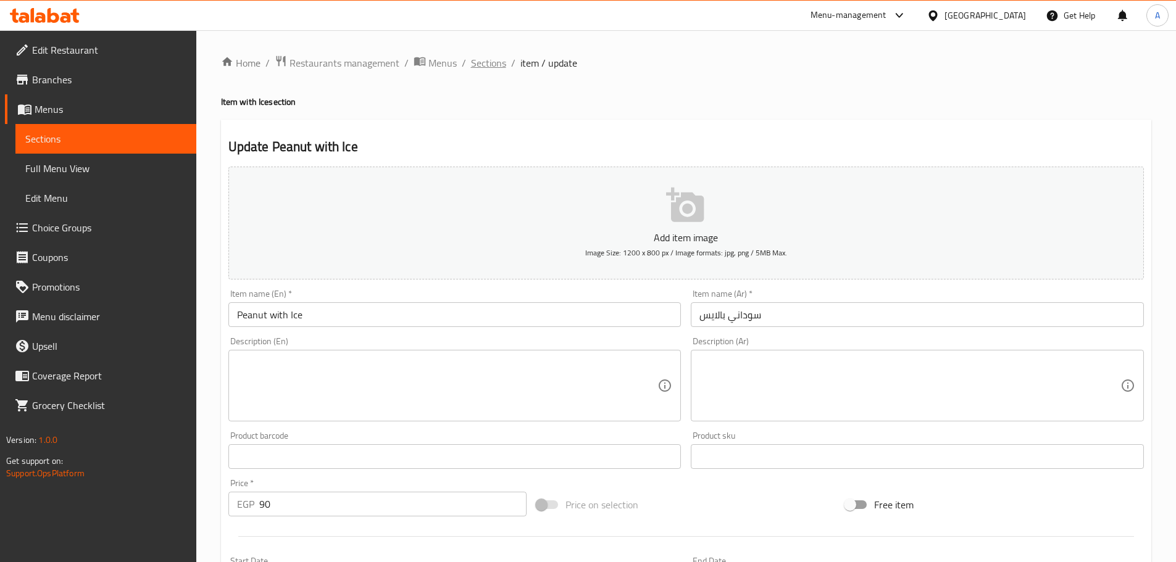
click at [473, 65] on span "Sections" at bounding box center [488, 63] width 35 height 15
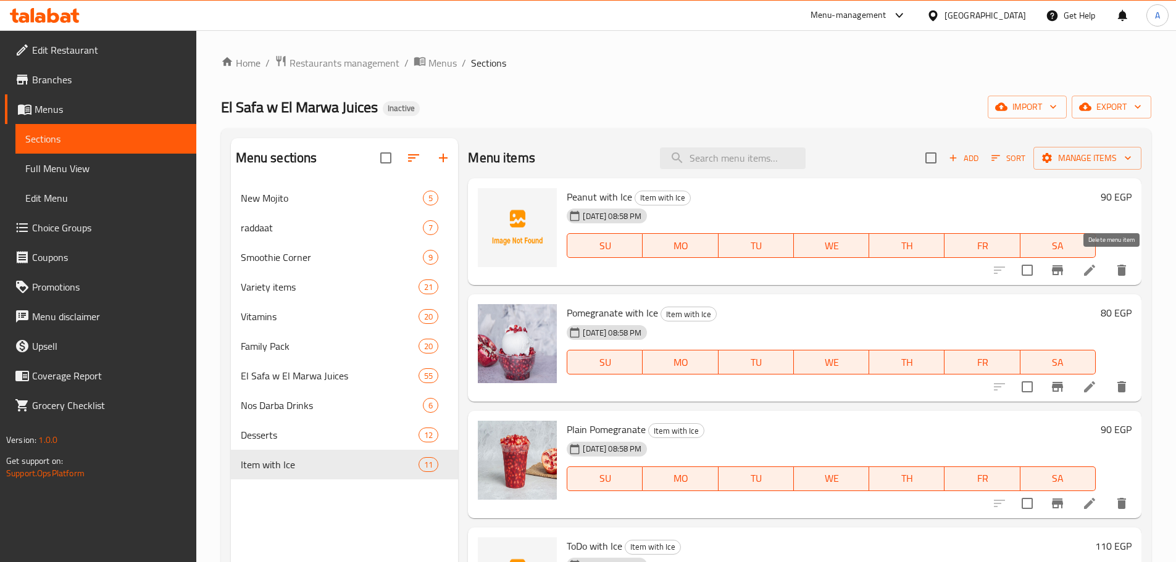
click at [1111, 262] on button "delete" at bounding box center [1122, 270] width 30 height 30
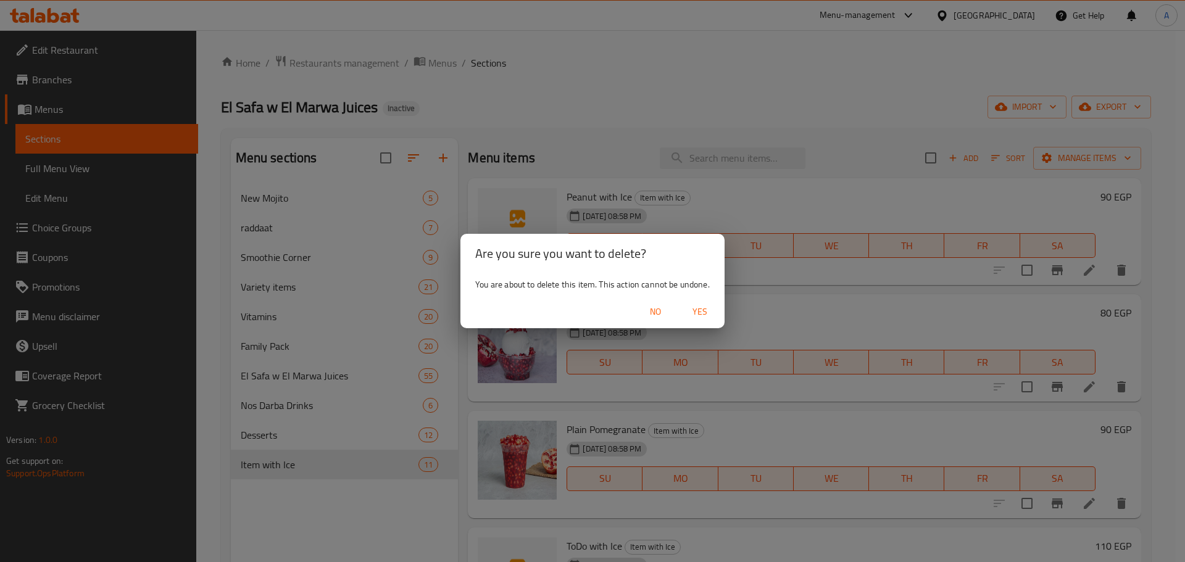
click at [703, 308] on span "Yes" at bounding box center [700, 311] width 30 height 15
